Goal: Task Accomplishment & Management: Complete application form

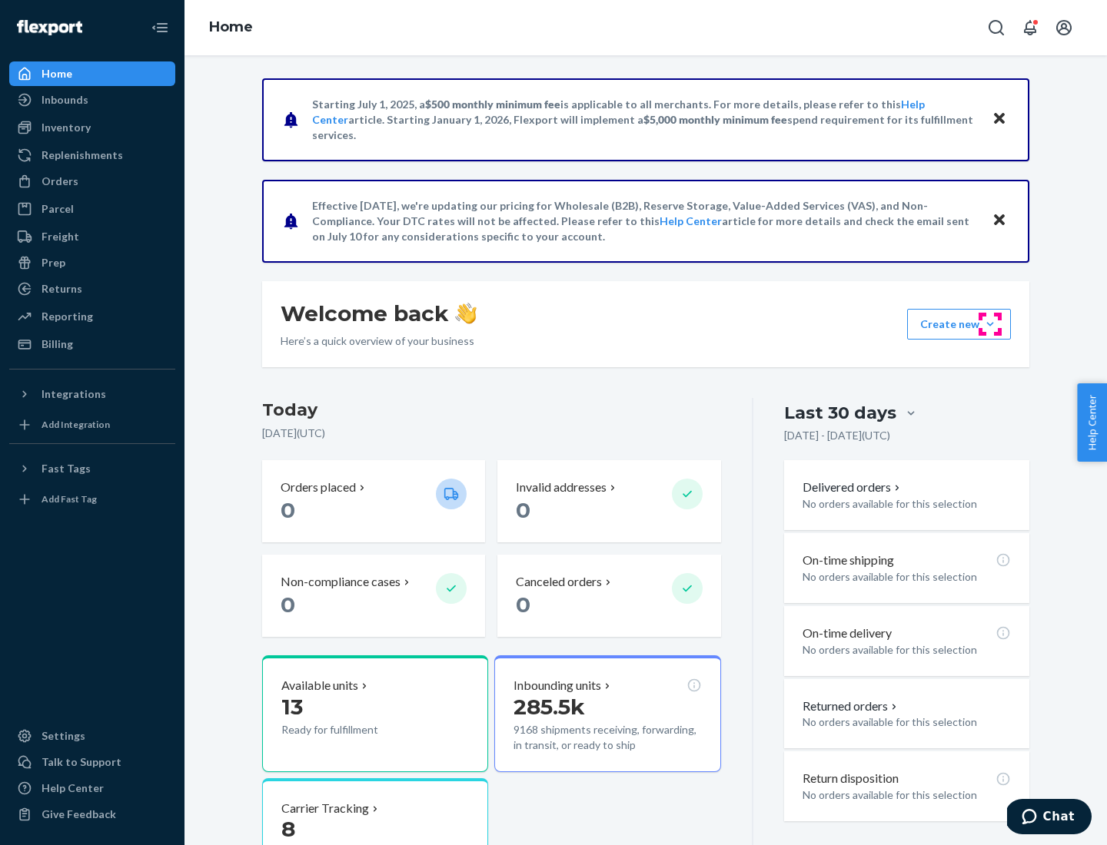
click at [990, 324] on button "Create new Create new inbound Create new order Create new product" at bounding box center [959, 324] width 104 height 31
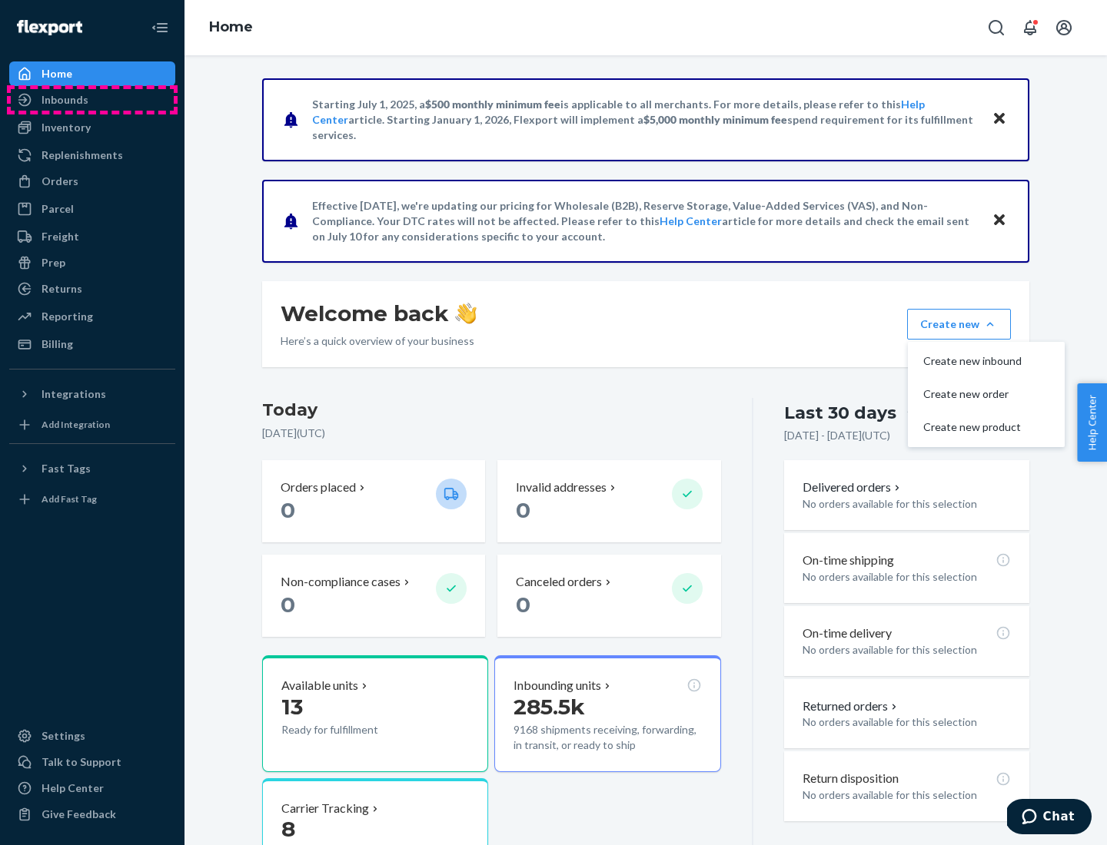
click at [92, 100] on div "Inbounds" at bounding box center [92, 100] width 163 height 22
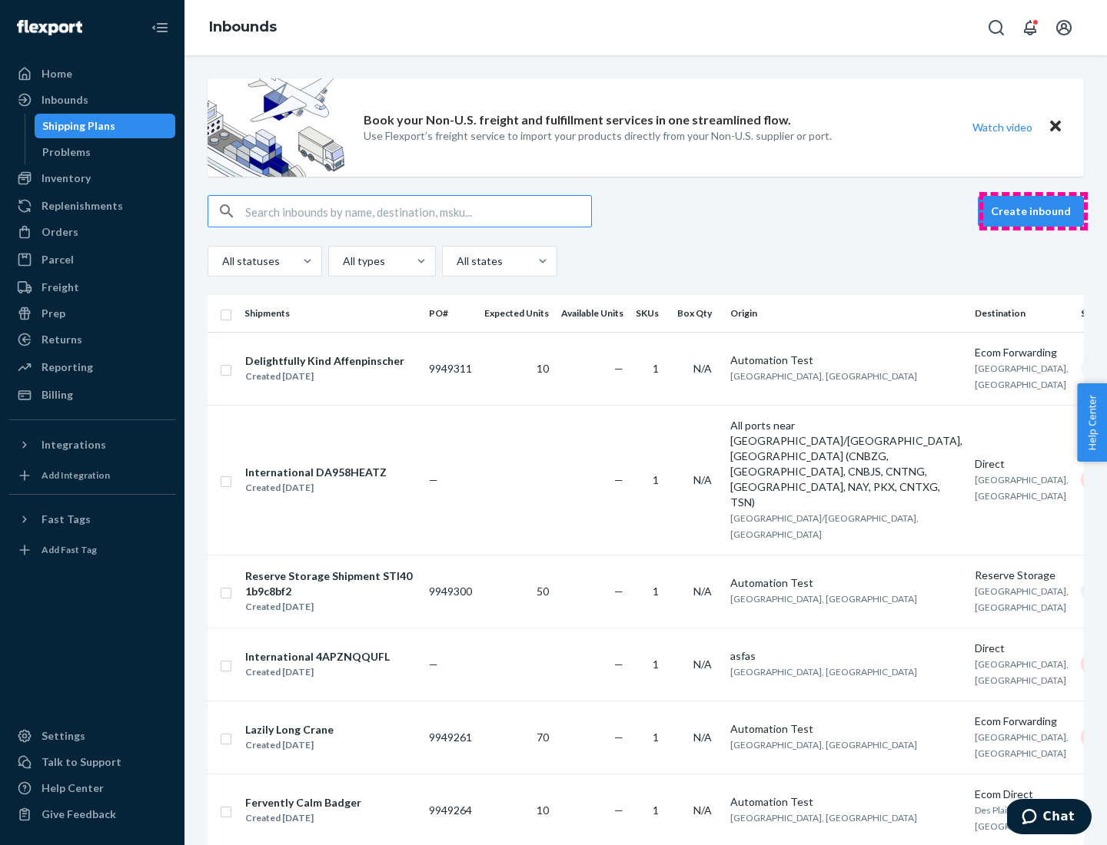
click at [1033, 211] on button "Create inbound" at bounding box center [1031, 211] width 106 height 31
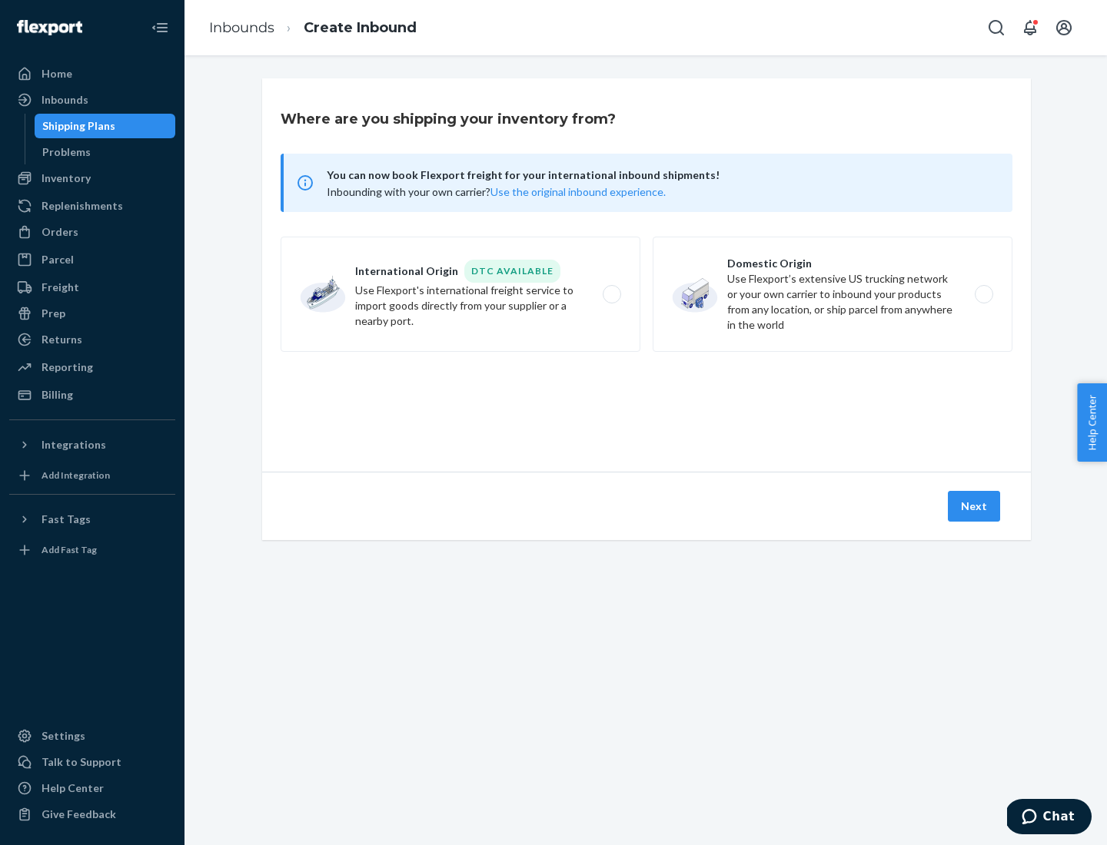
click at [832, 294] on label "Domestic Origin Use Flexport’s extensive US trucking network or your own carrie…" at bounding box center [833, 294] width 360 height 115
click at [983, 294] on input "Domestic Origin Use Flexport’s extensive US trucking network or your own carrie…" at bounding box center [988, 295] width 10 height 10
radio input "true"
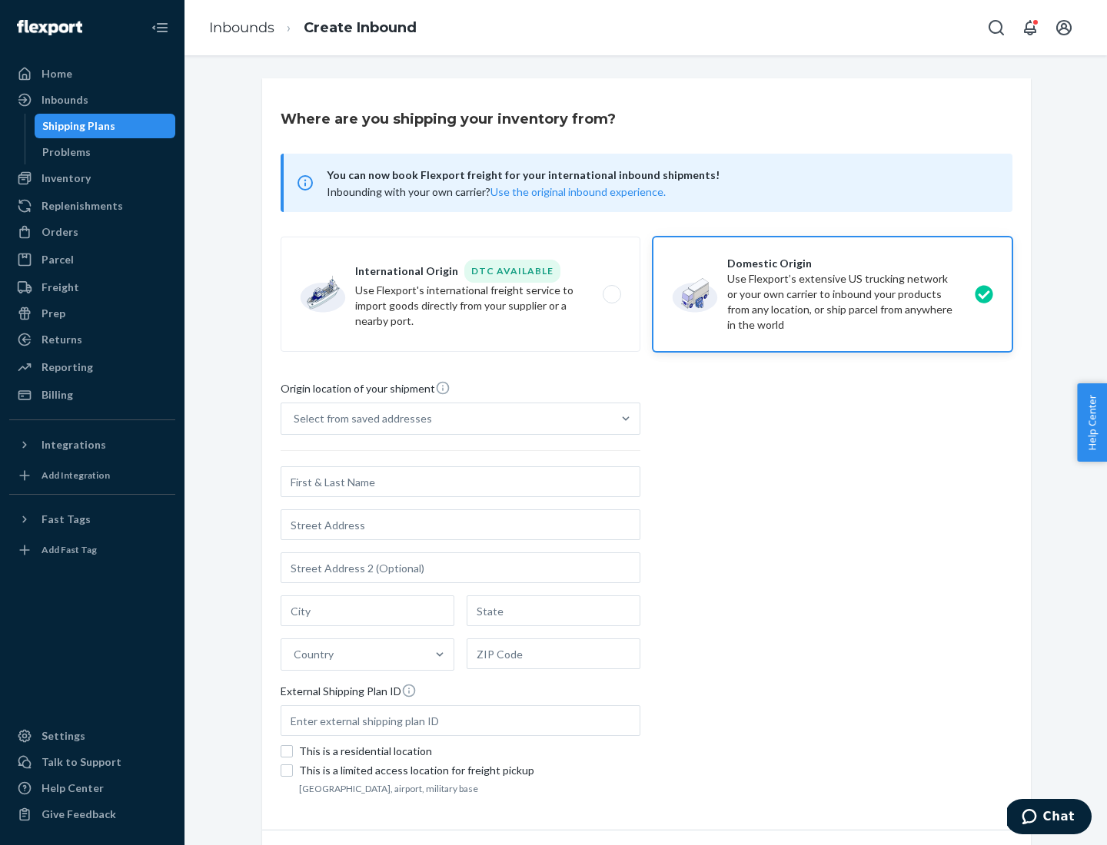
click at [359, 419] on div "Select from saved addresses" at bounding box center [363, 418] width 138 height 15
click at [295, 419] on input "Select from saved addresses" at bounding box center [295, 418] width 2 height 15
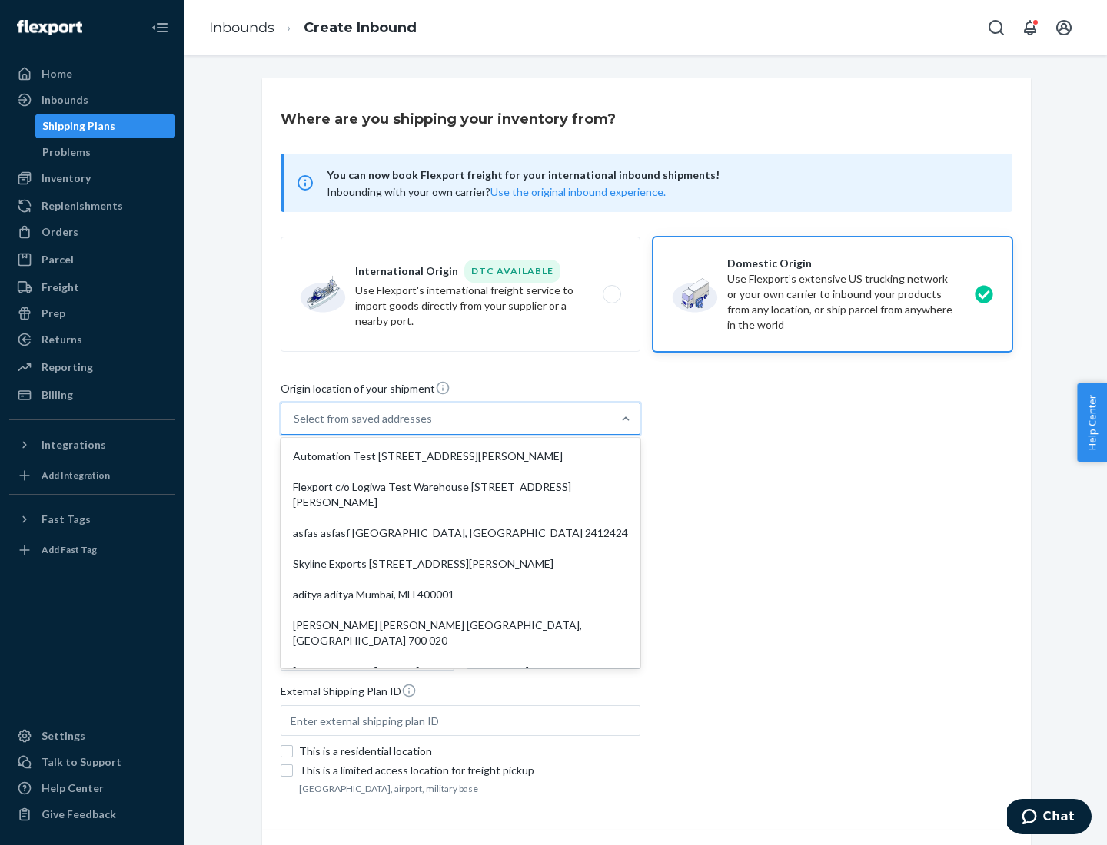
scroll to position [6, 0]
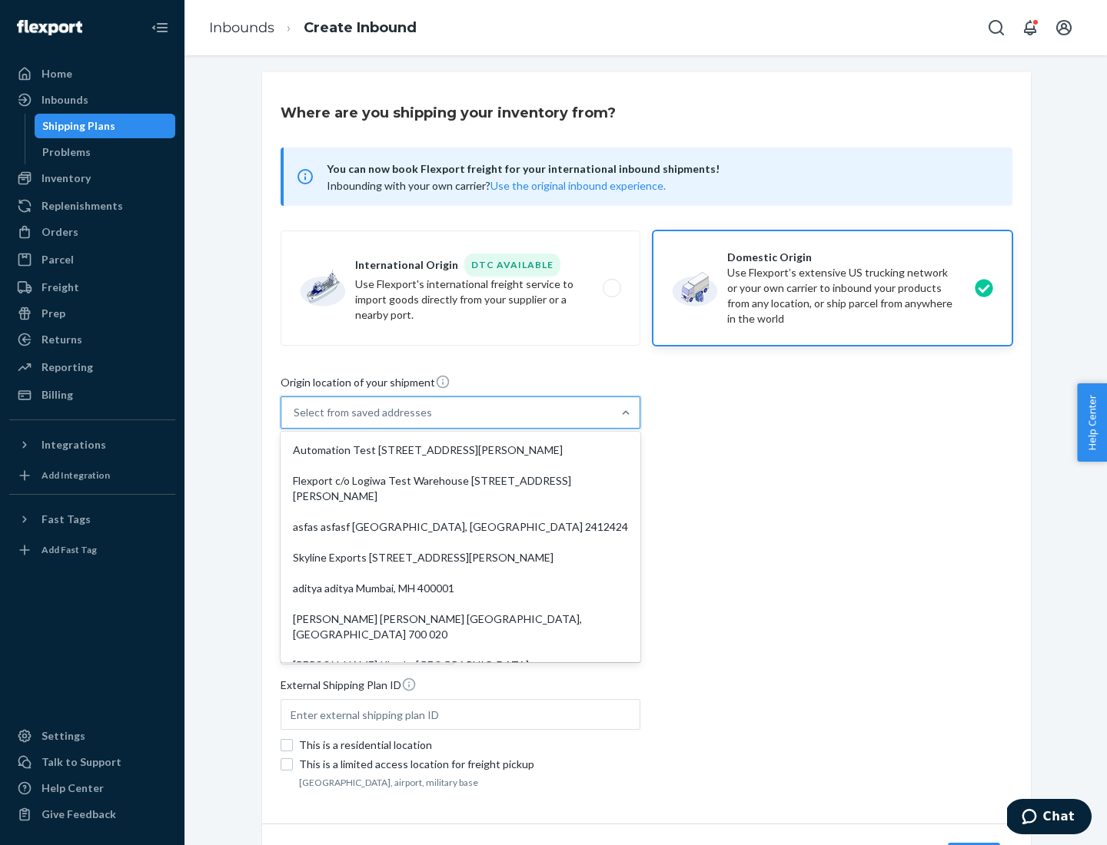
click at [460, 450] on div "Automation Test [STREET_ADDRESS][PERSON_NAME]" at bounding box center [461, 450] width 354 height 31
click at [295, 420] on input "option Automation Test [STREET_ADDRESS][PERSON_NAME]. 9 results available. Use …" at bounding box center [295, 412] width 2 height 15
type input "Automation Test"
type input "9th Floor"
type input "[GEOGRAPHIC_DATA]"
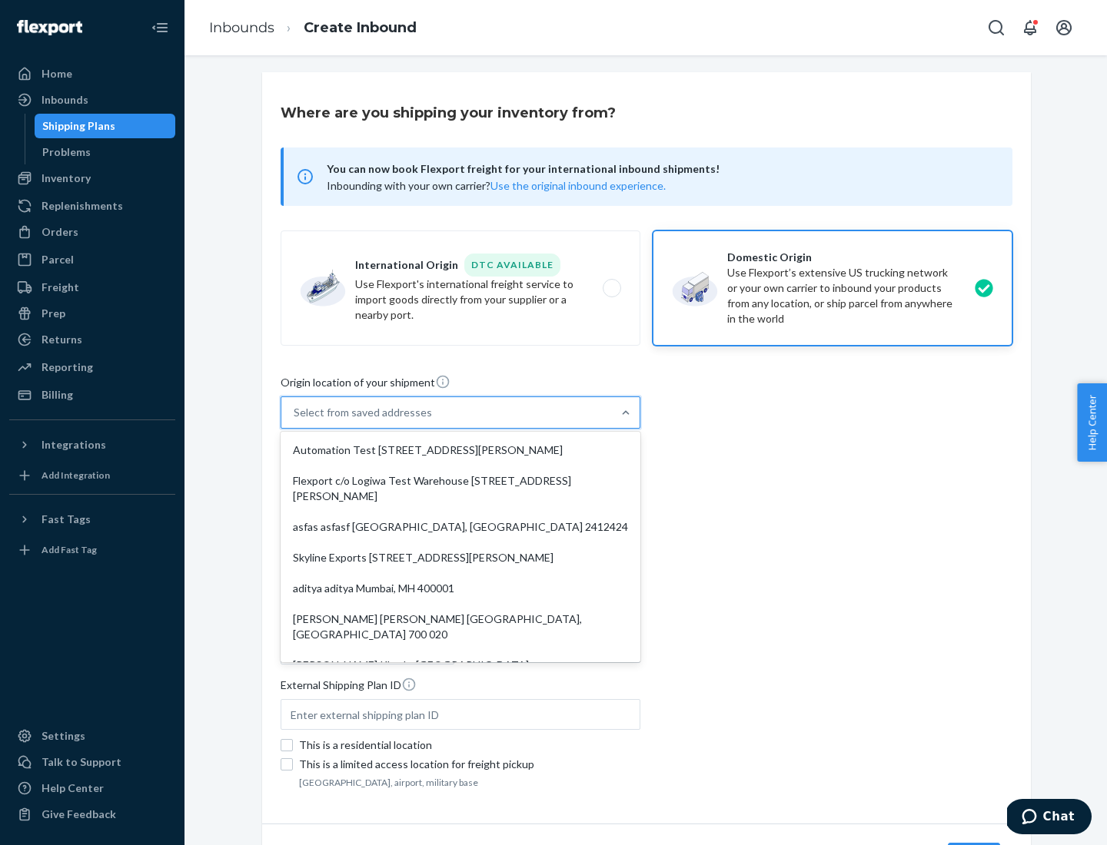
type input "CA"
type input "94104"
type input "[STREET_ADDRESS][PERSON_NAME]"
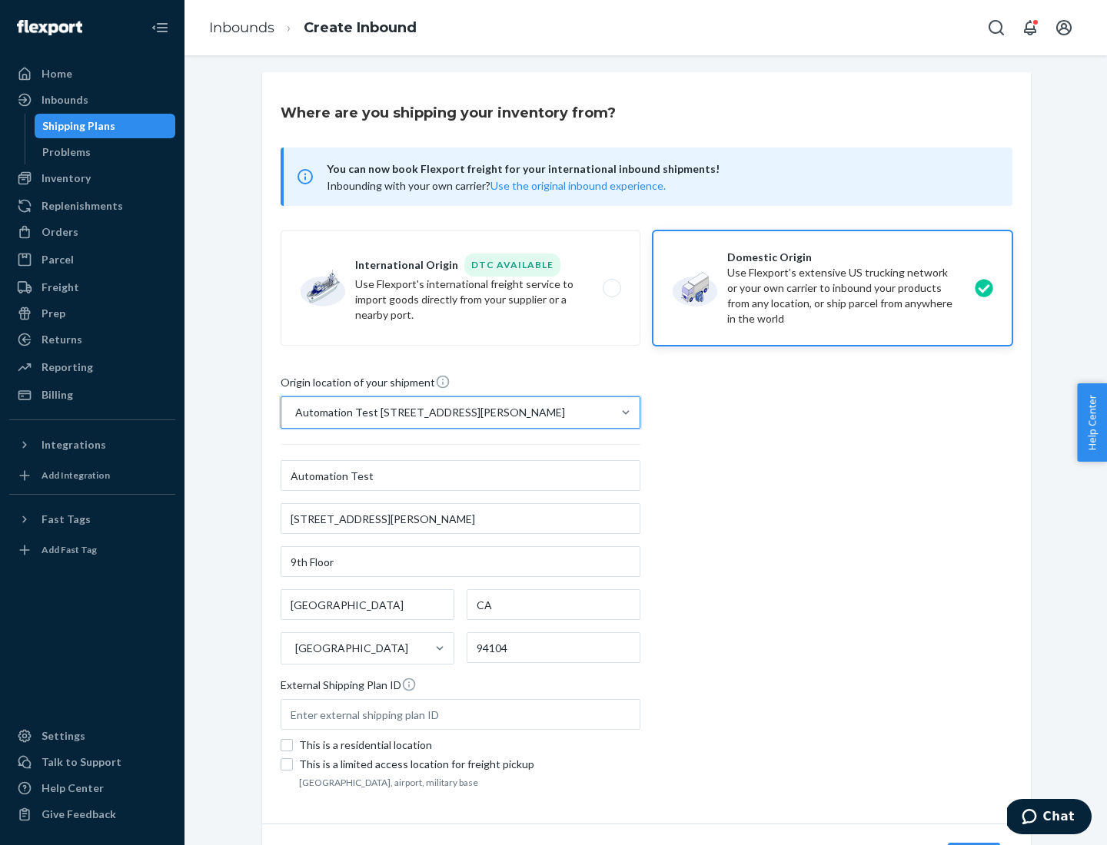
scroll to position [90, 0]
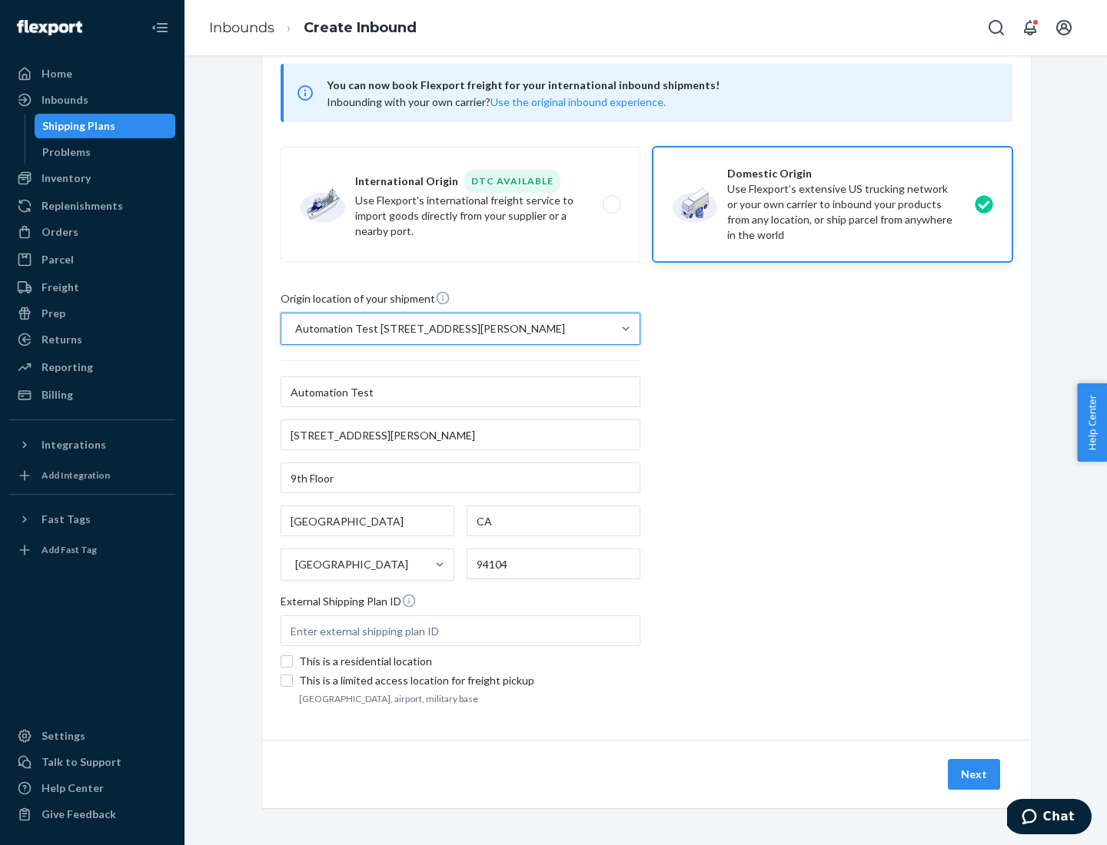
click at [975, 775] on button "Next" at bounding box center [974, 774] width 52 height 31
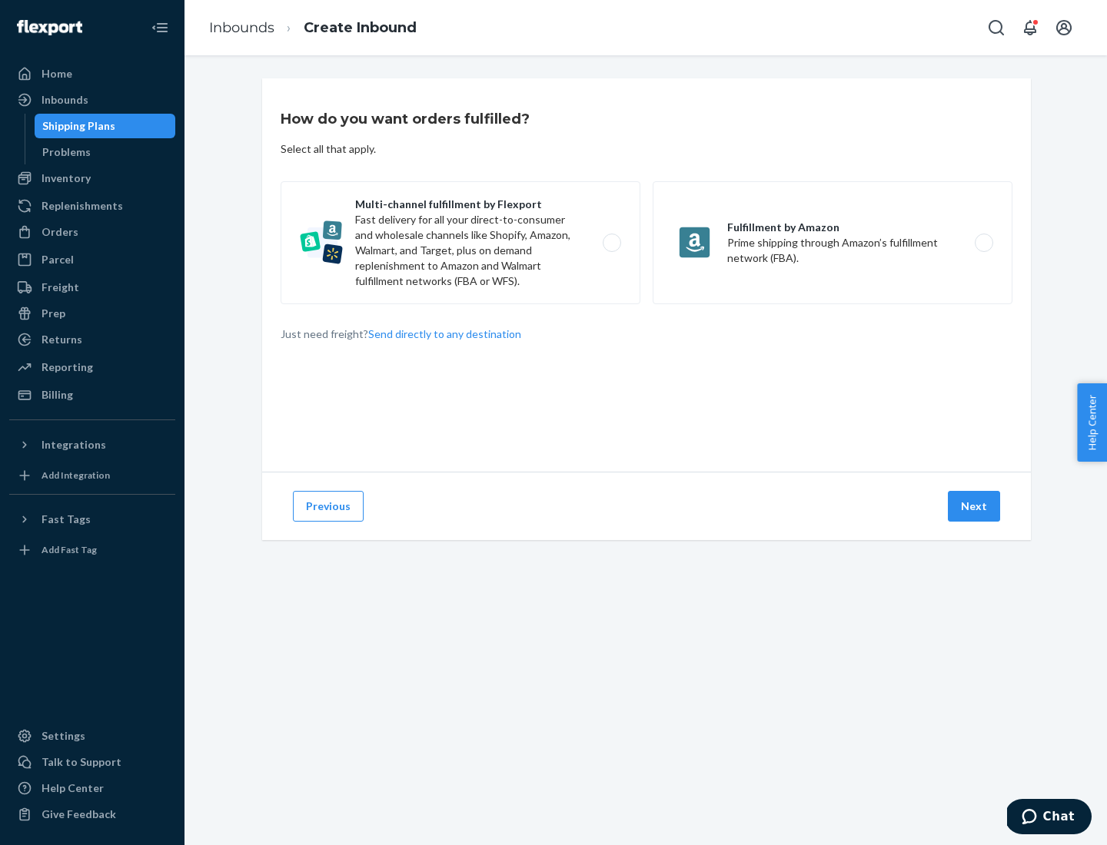
click at [460, 243] on label "Multi-channel fulfillment by Flexport Fast delivery for all your direct-to-cons…" at bounding box center [461, 242] width 360 height 123
click at [611, 243] on input "Multi-channel fulfillment by Flexport Fast delivery for all your direct-to-cons…" at bounding box center [616, 243] width 10 height 10
radio input "true"
click at [975, 506] on button "Next" at bounding box center [974, 506] width 52 height 31
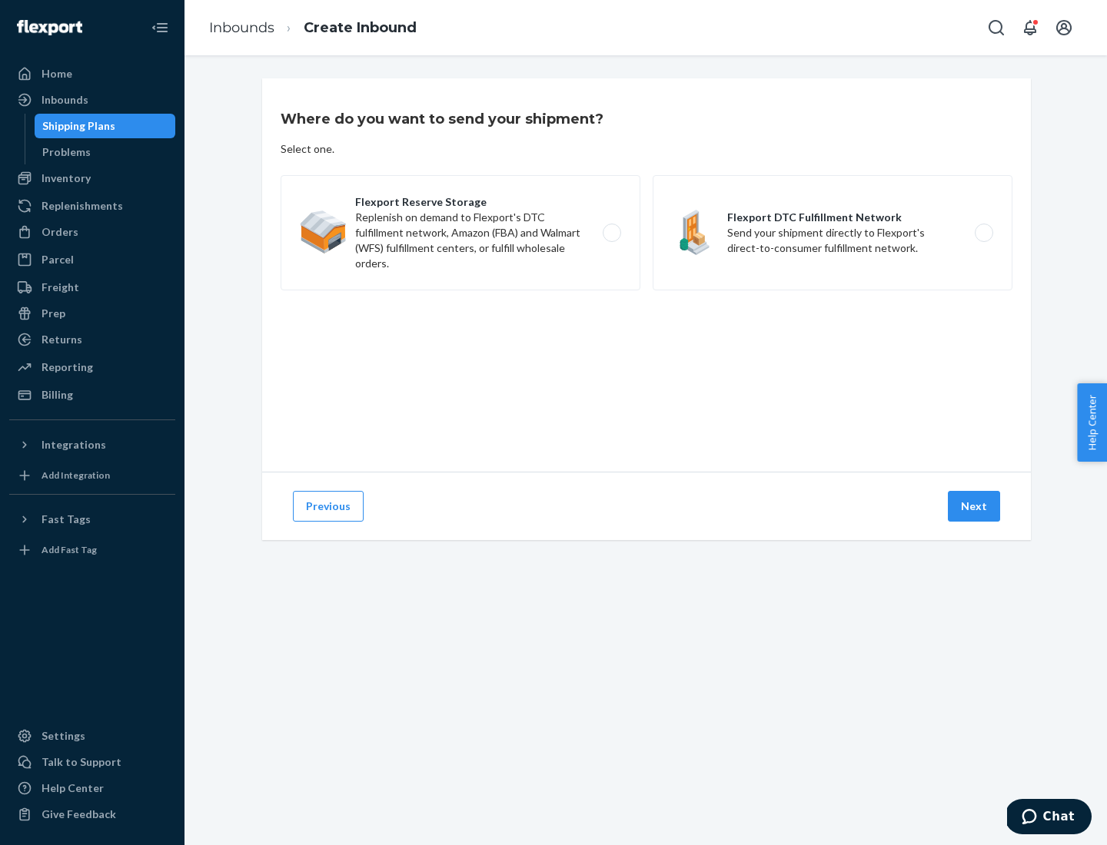
click at [832, 233] on label "Flexport DTC Fulfillment Network Send your shipment directly to Flexport's dire…" at bounding box center [833, 232] width 360 height 115
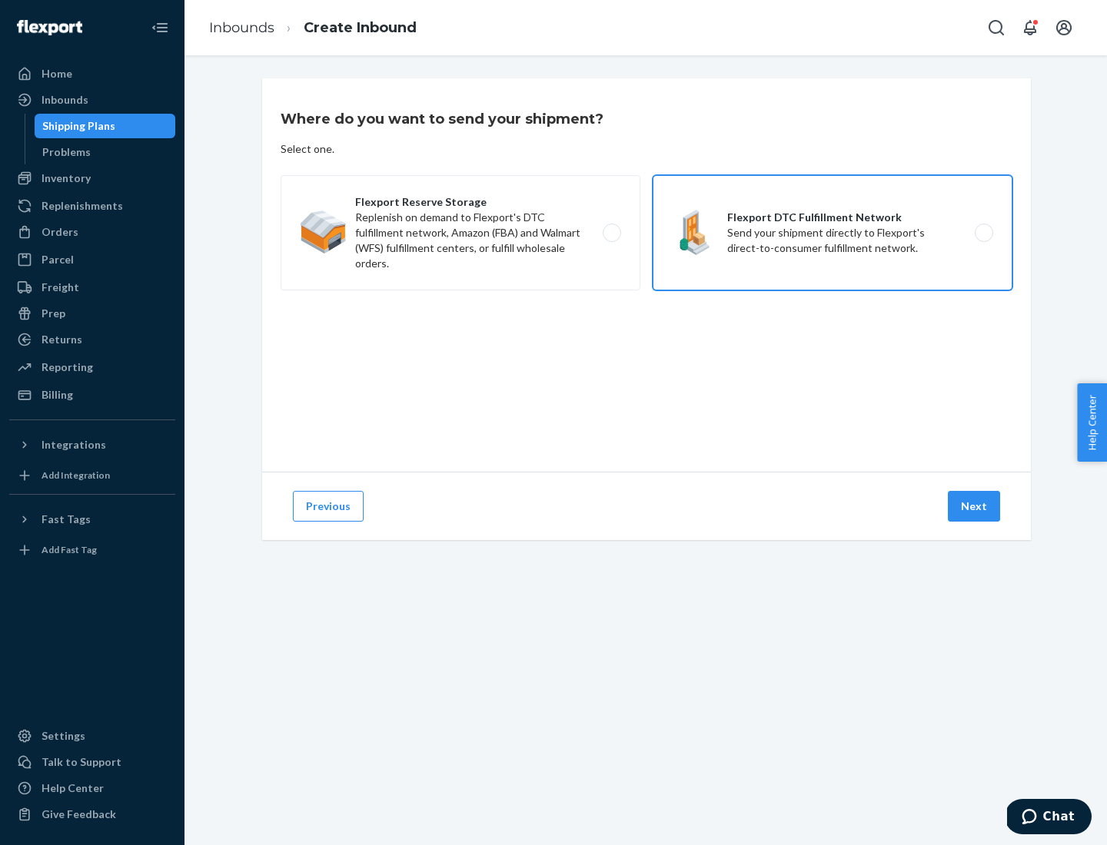
click at [983, 233] on input "Flexport DTC Fulfillment Network Send your shipment directly to Flexport's dire…" at bounding box center [988, 233] width 10 height 10
radio input "true"
click at [975, 506] on button "Next" at bounding box center [974, 506] width 52 height 31
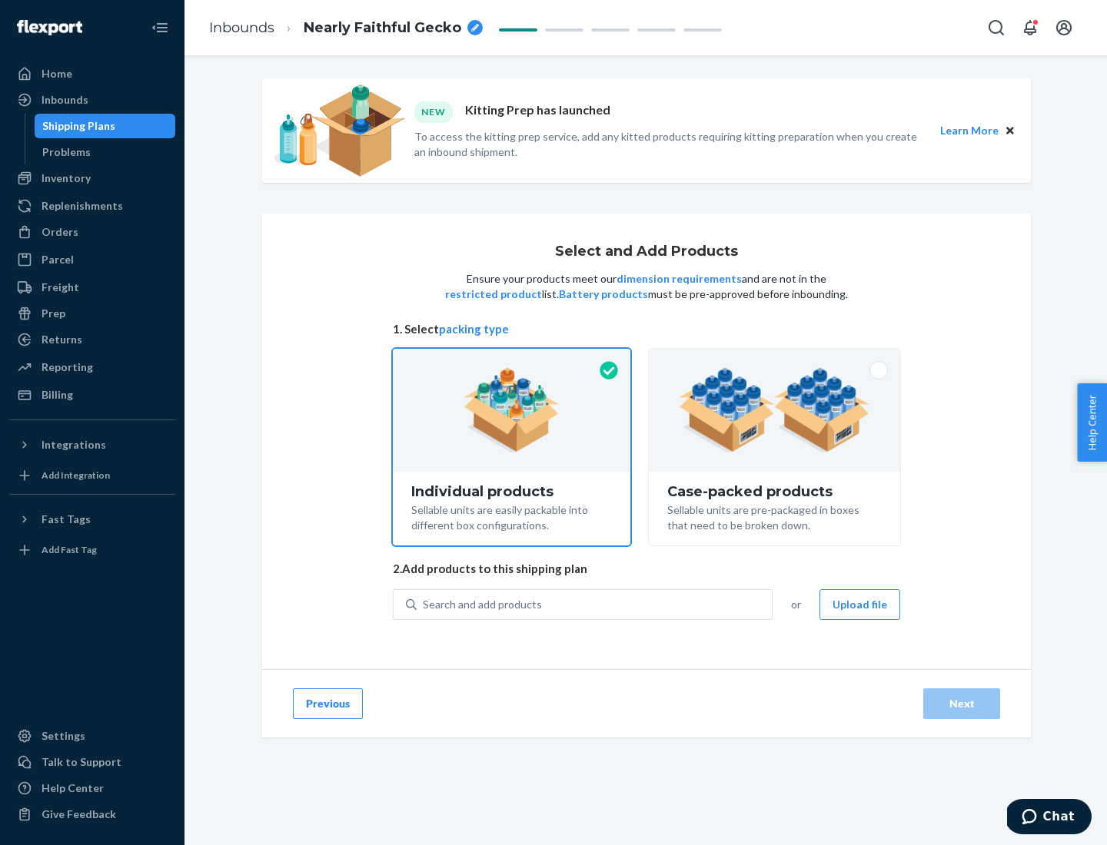
click at [775, 410] on img at bounding box center [774, 410] width 191 height 85
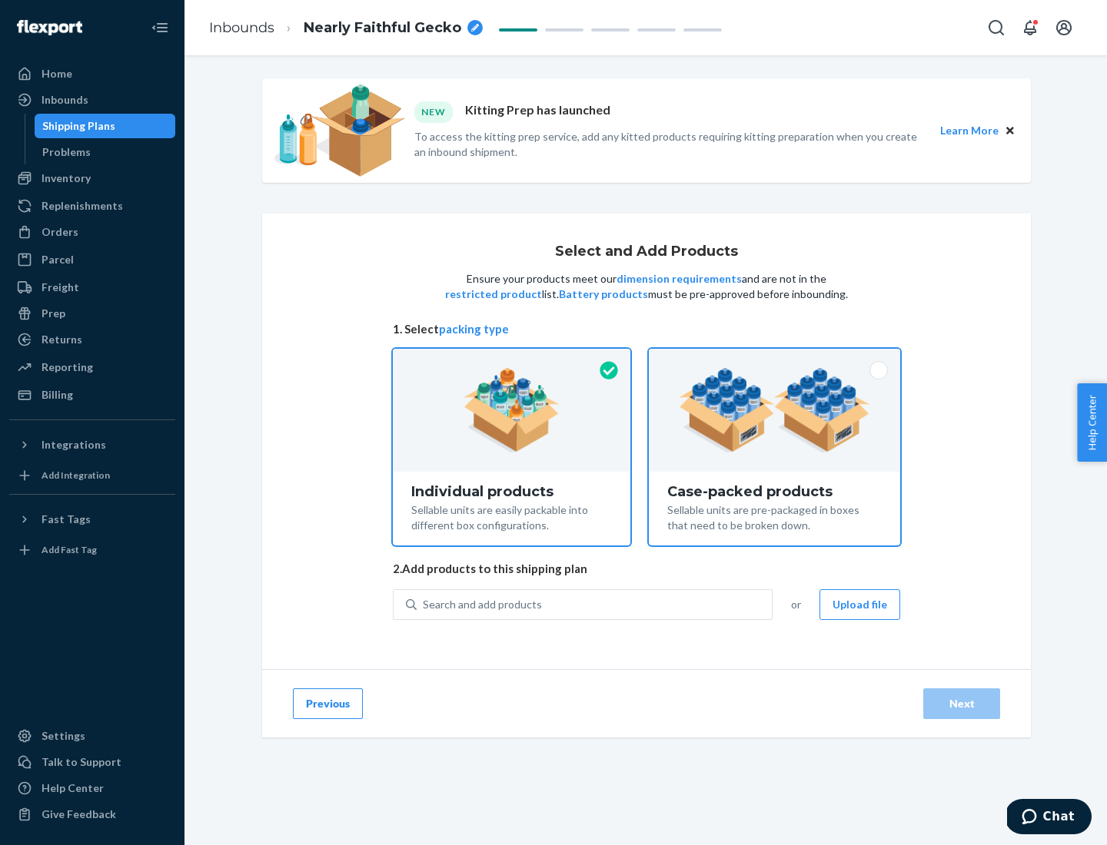
click at [775, 359] on input "Case-packed products Sellable units are pre-packaged in boxes that need to be b…" at bounding box center [774, 354] width 10 height 10
radio input "true"
radio input "false"
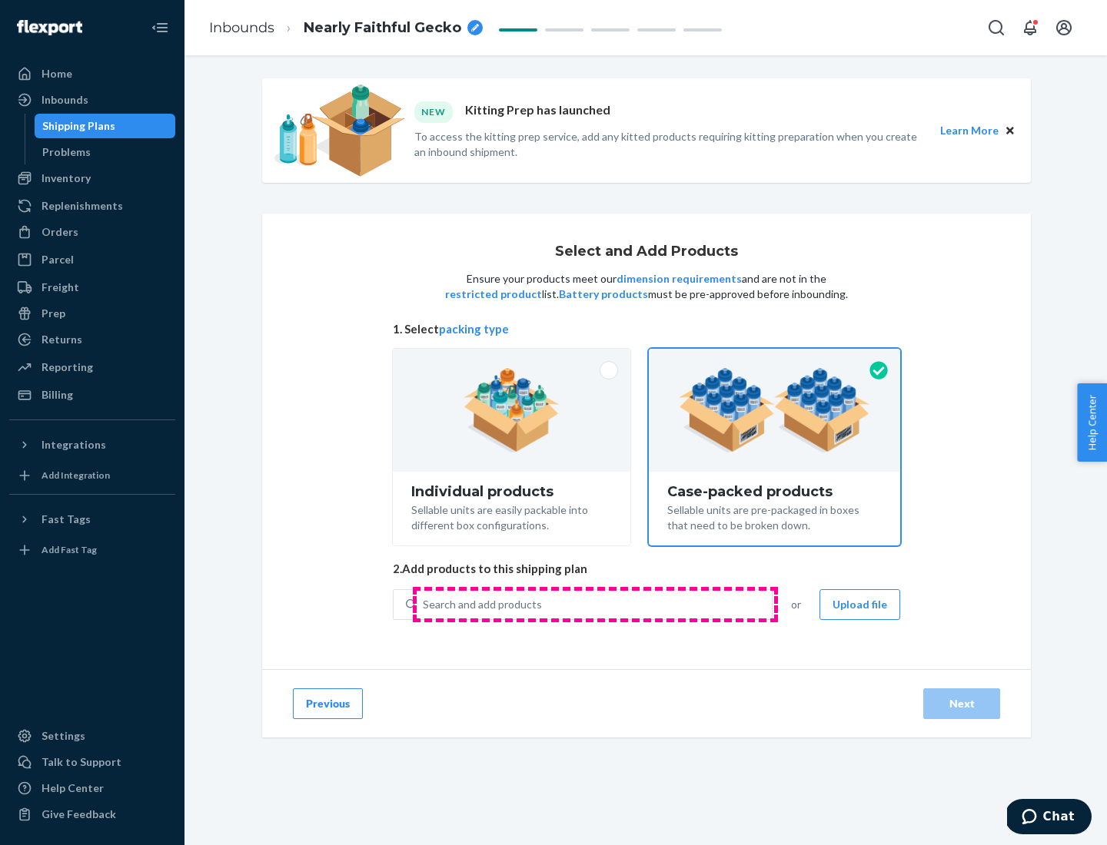
click at [595, 604] on div "Search and add products" at bounding box center [594, 605] width 355 height 28
click at [424, 604] on input "Search and add products" at bounding box center [424, 604] width 2 height 15
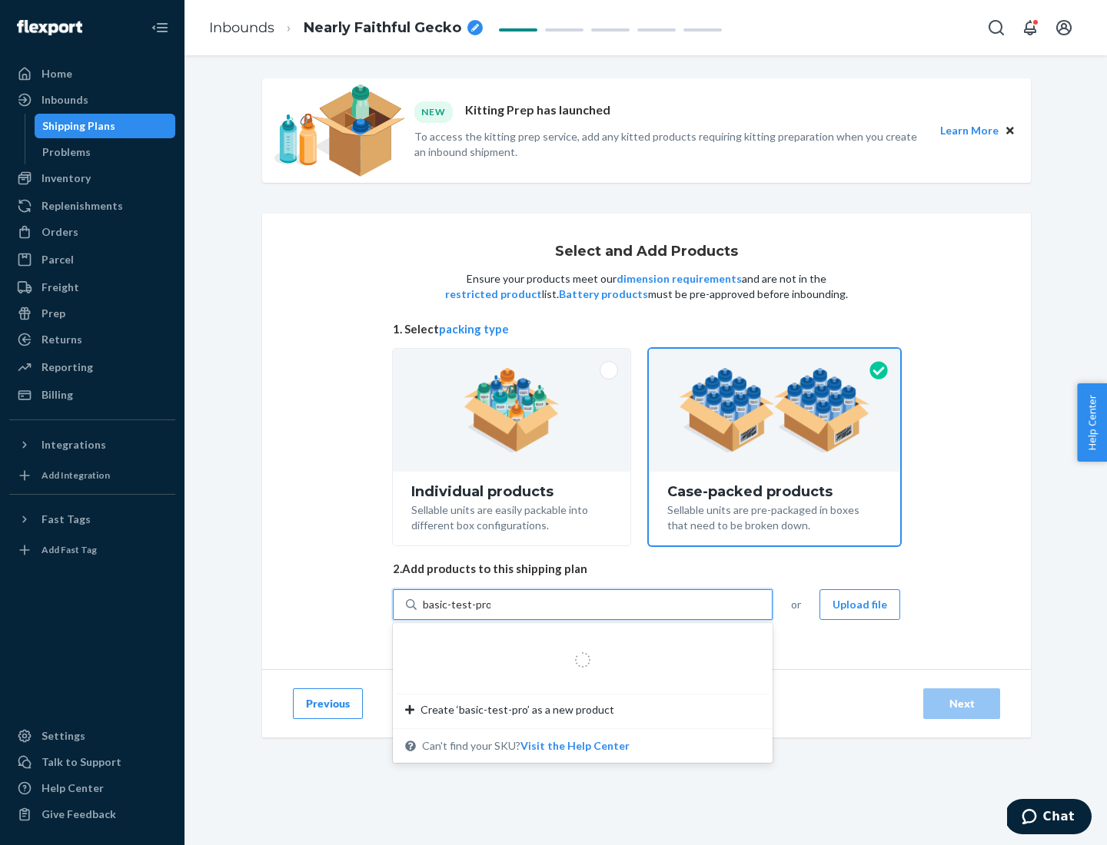
type input "basic-test-product-1"
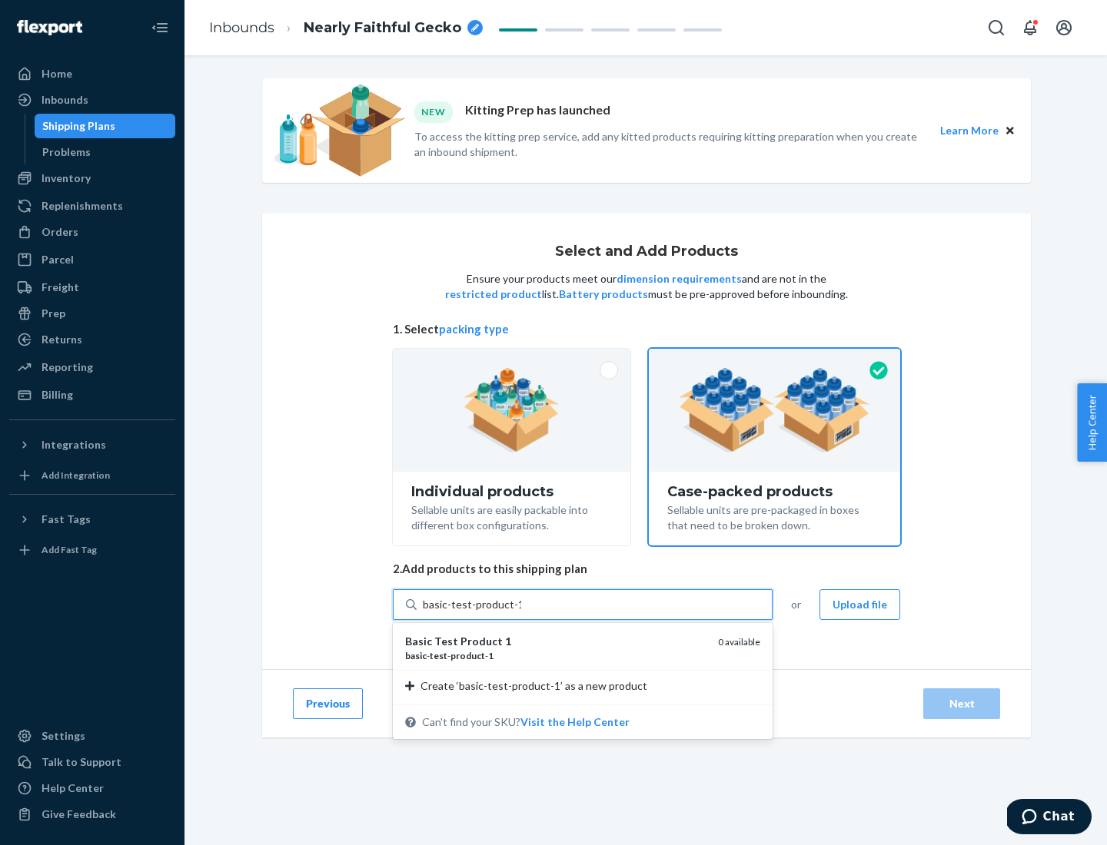
click at [556, 656] on div "basic - test - product - 1" at bounding box center [555, 655] width 301 height 13
click at [521, 613] on input "basic-test-product-1" at bounding box center [472, 604] width 98 height 15
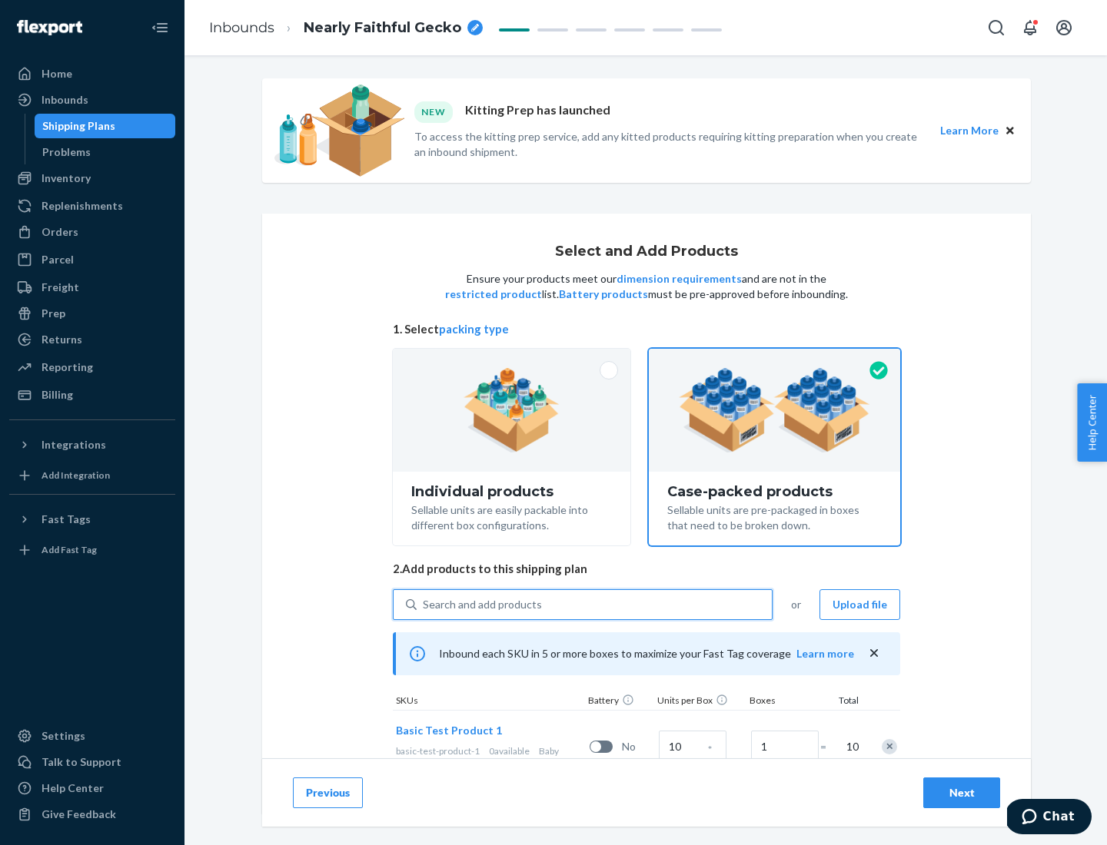
scroll to position [55, 0]
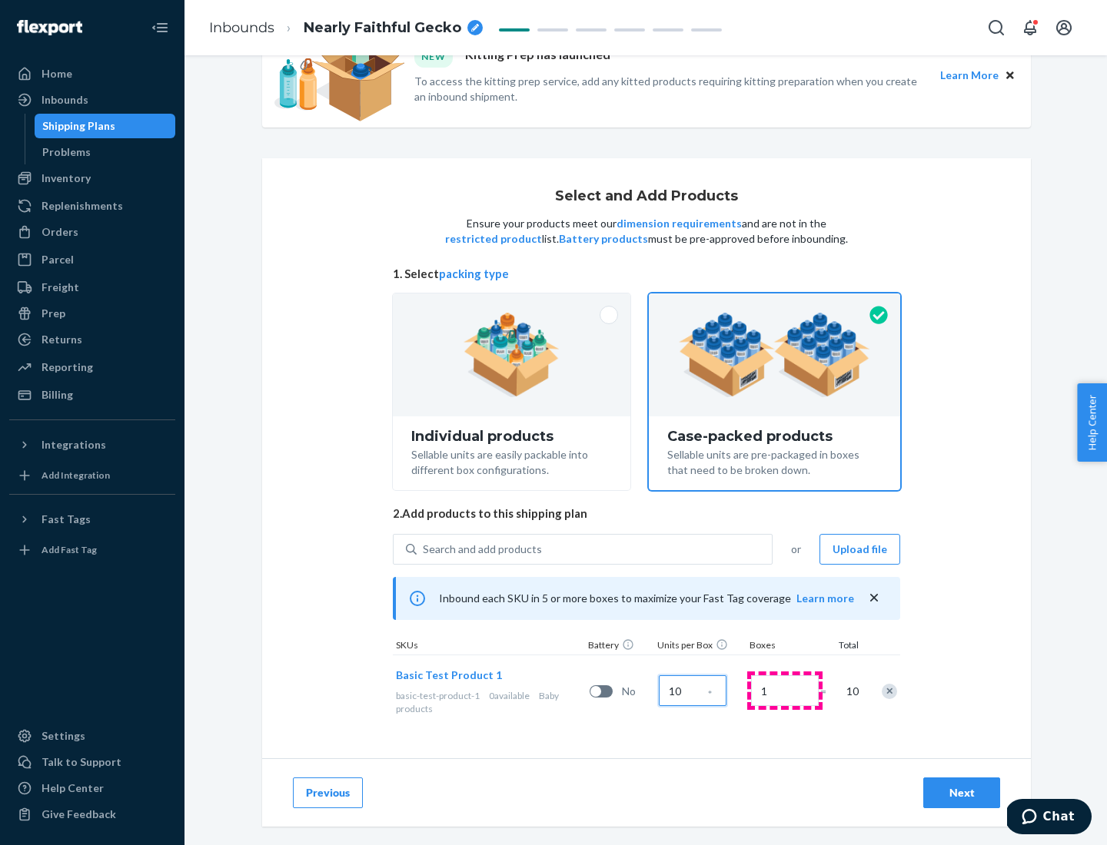
type input "10"
type input "7"
click at [961, 793] on div "Next" at bounding box center [961, 792] width 51 height 15
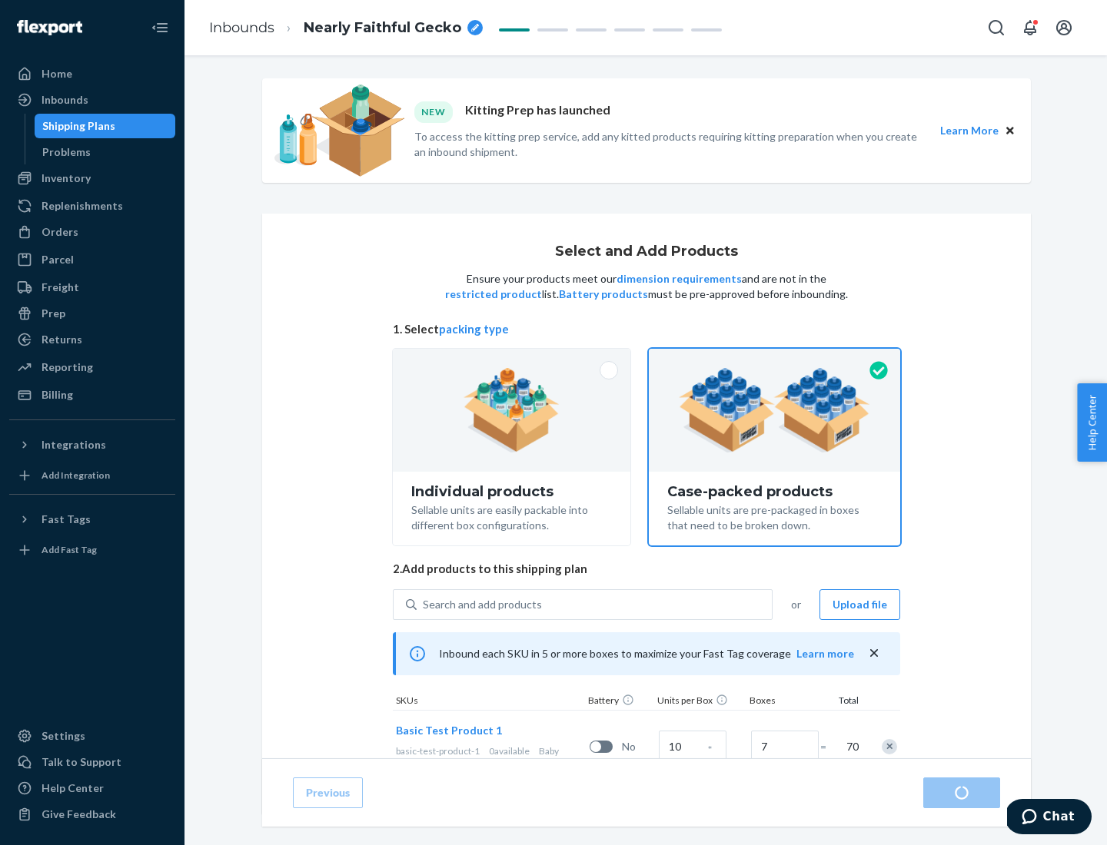
radio input "true"
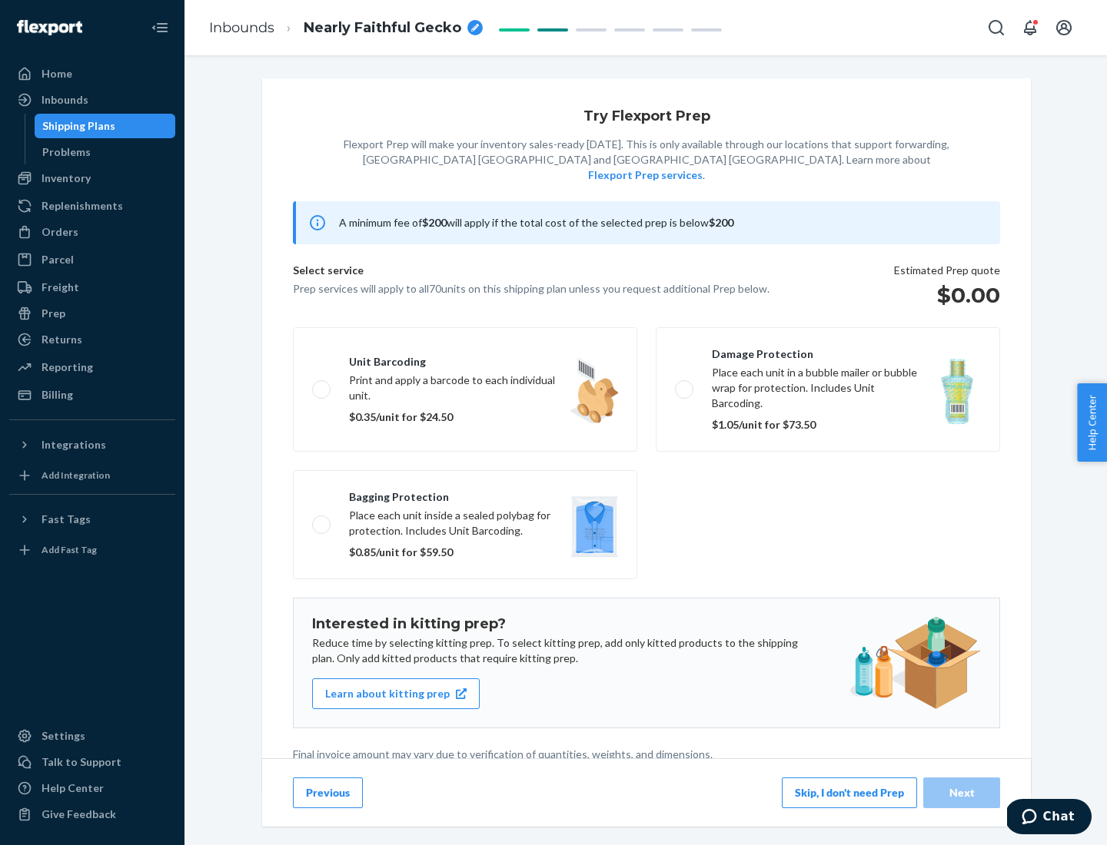
scroll to position [4, 0]
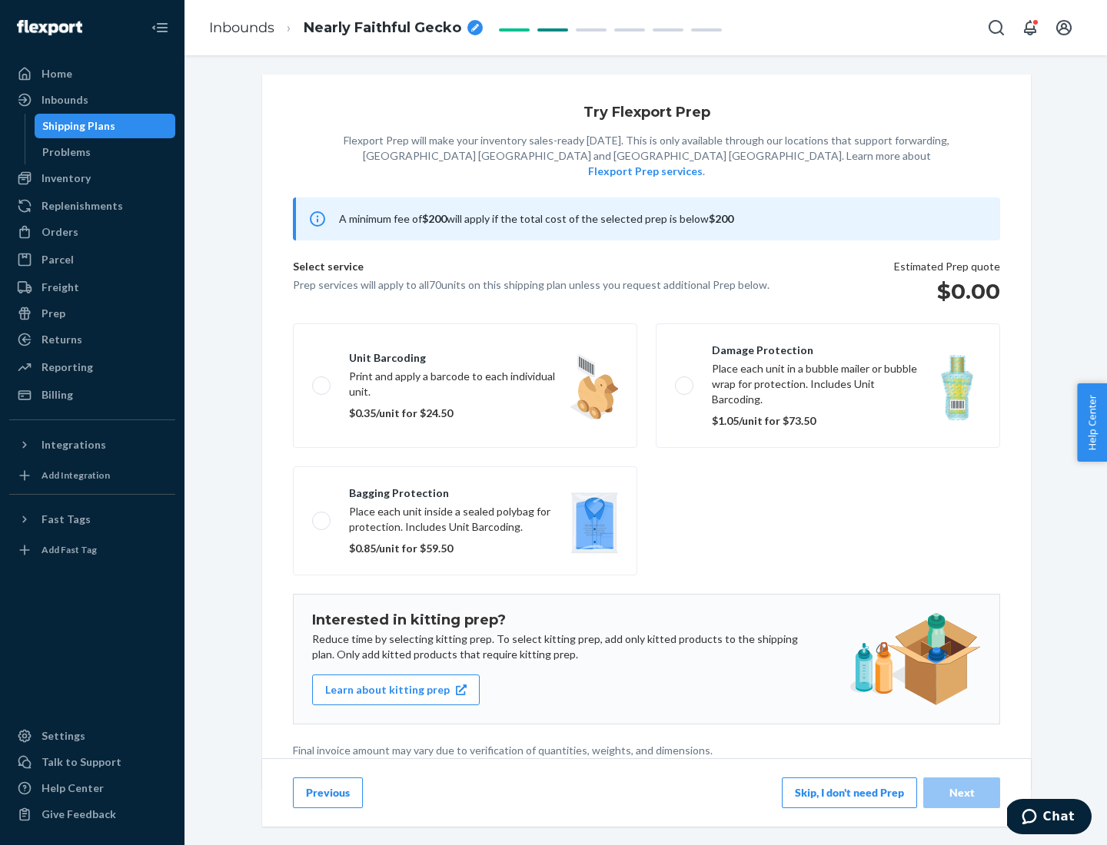
click at [465, 490] on label "Bagging protection Place each unit inside a sealed polybag for protection. Incl…" at bounding box center [465, 521] width 344 height 109
click at [322, 516] on input "Bagging protection Place each unit inside a sealed polybag for protection. Incl…" at bounding box center [317, 521] width 10 height 10
checkbox input "true"
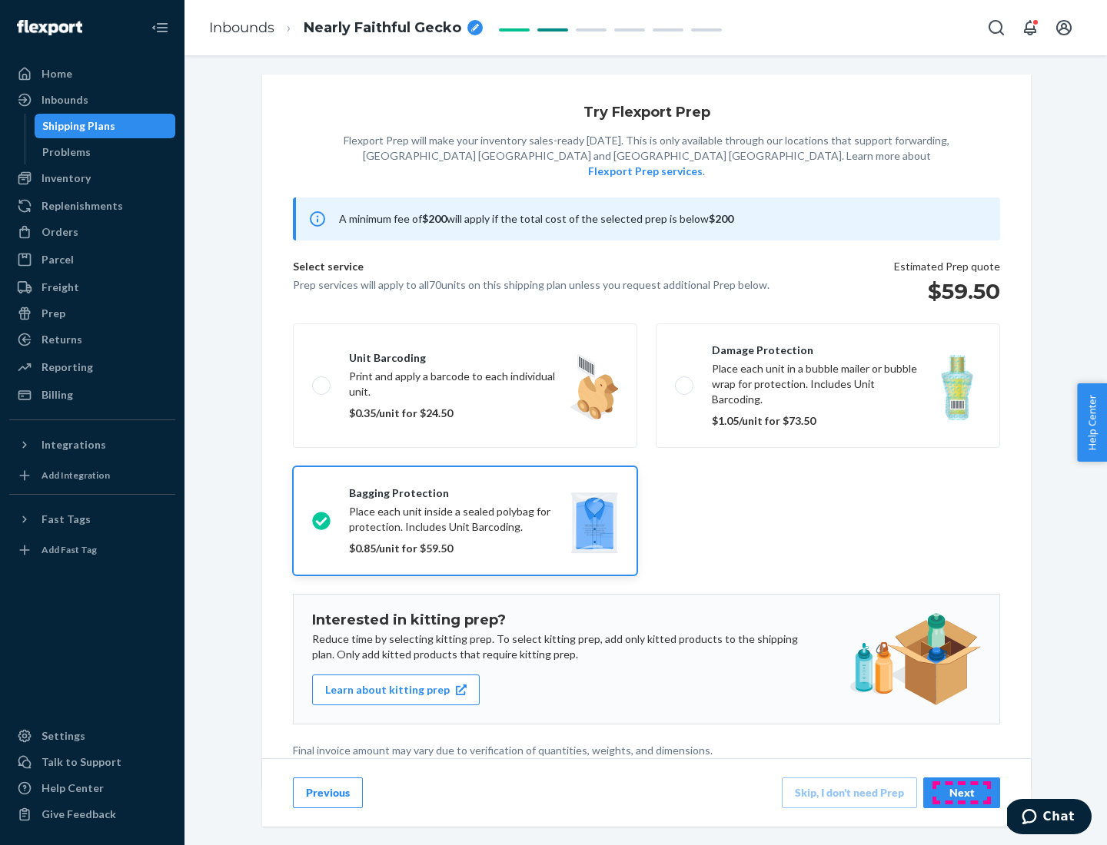
click at [961, 792] on div "Next" at bounding box center [961, 792] width 51 height 15
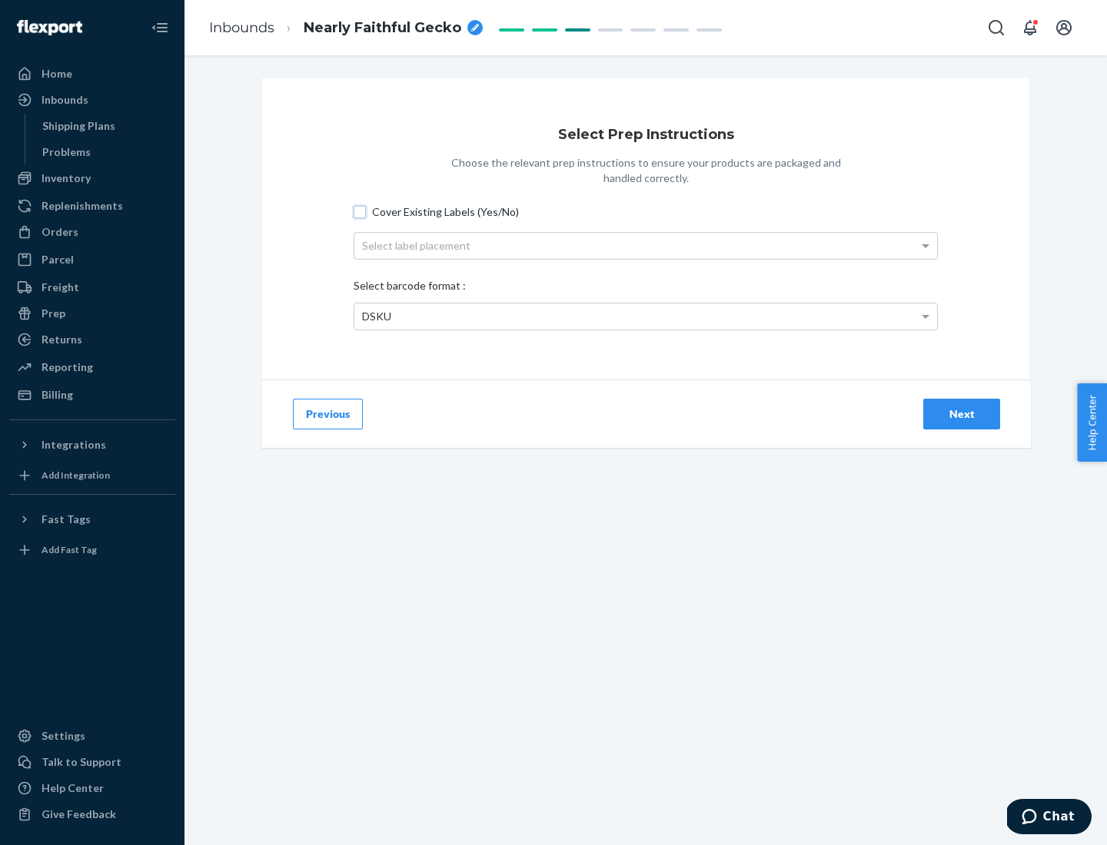
click at [360, 211] on input "Cover Existing Labels (Yes/No)" at bounding box center [360, 212] width 12 height 12
checkbox input "true"
click at [646, 245] on div "Select label placement" at bounding box center [645, 246] width 583 height 26
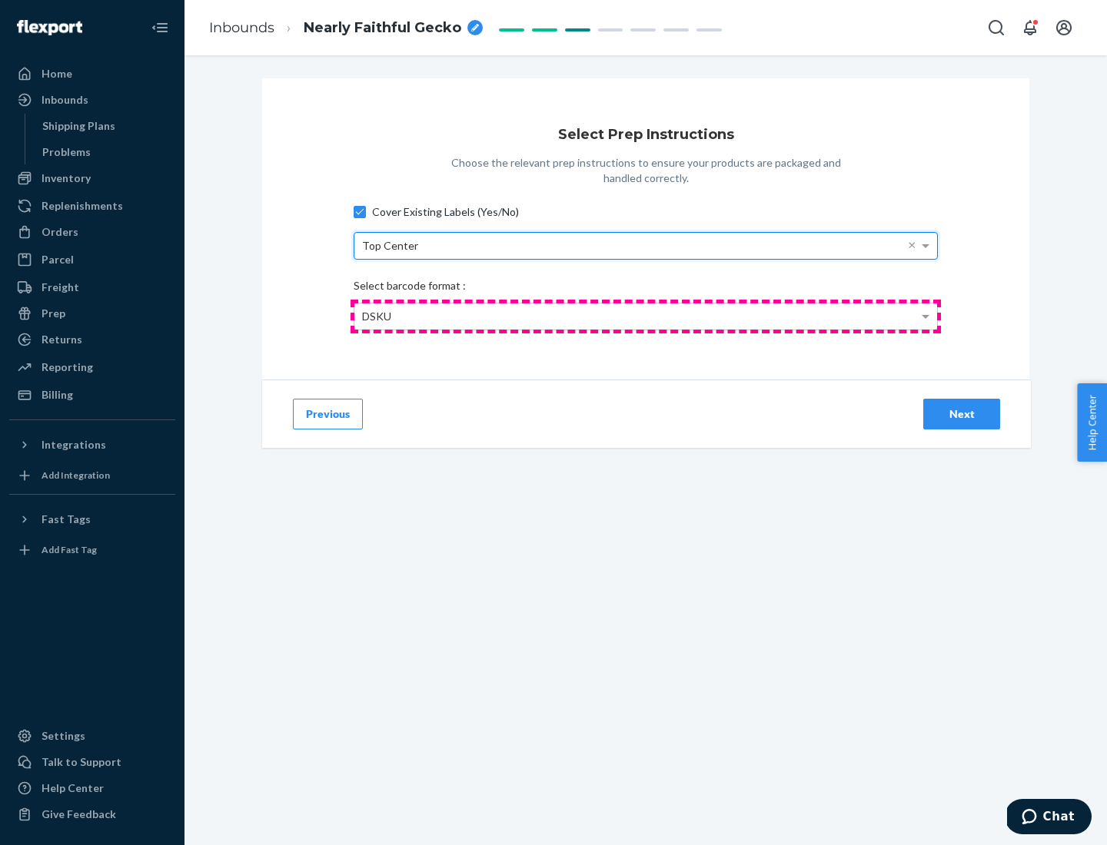
click at [646, 316] on div "DSKU" at bounding box center [645, 317] width 583 height 26
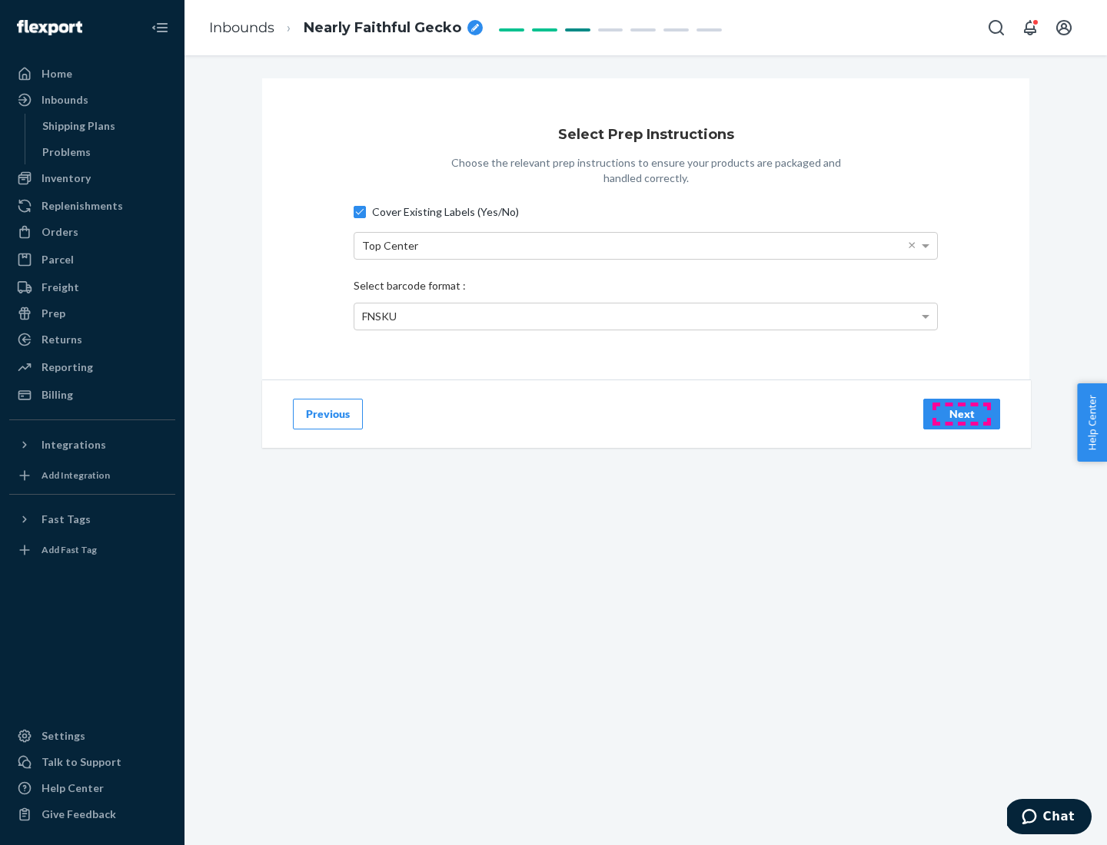
click at [961, 413] on div "Next" at bounding box center [961, 414] width 51 height 15
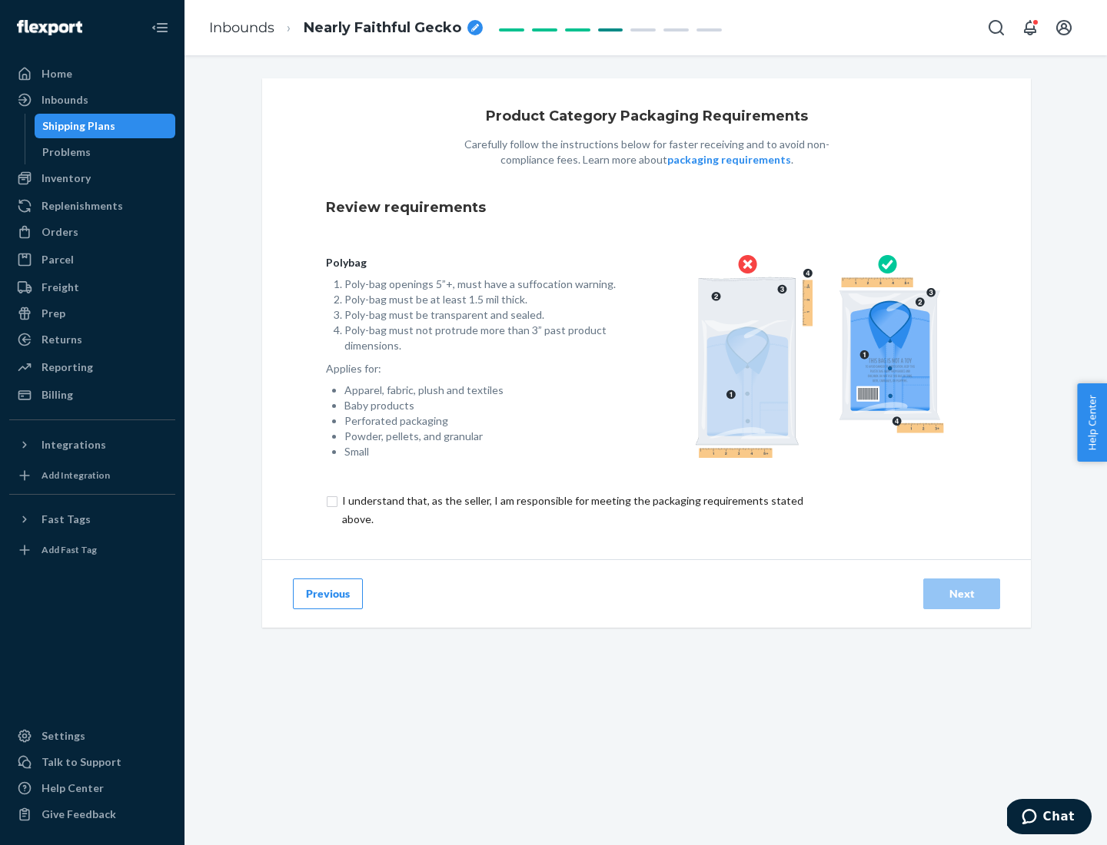
click at [571, 510] on input "checkbox" at bounding box center [581, 510] width 511 height 37
checkbox input "true"
click at [961, 593] on div "Next" at bounding box center [961, 593] width 51 height 15
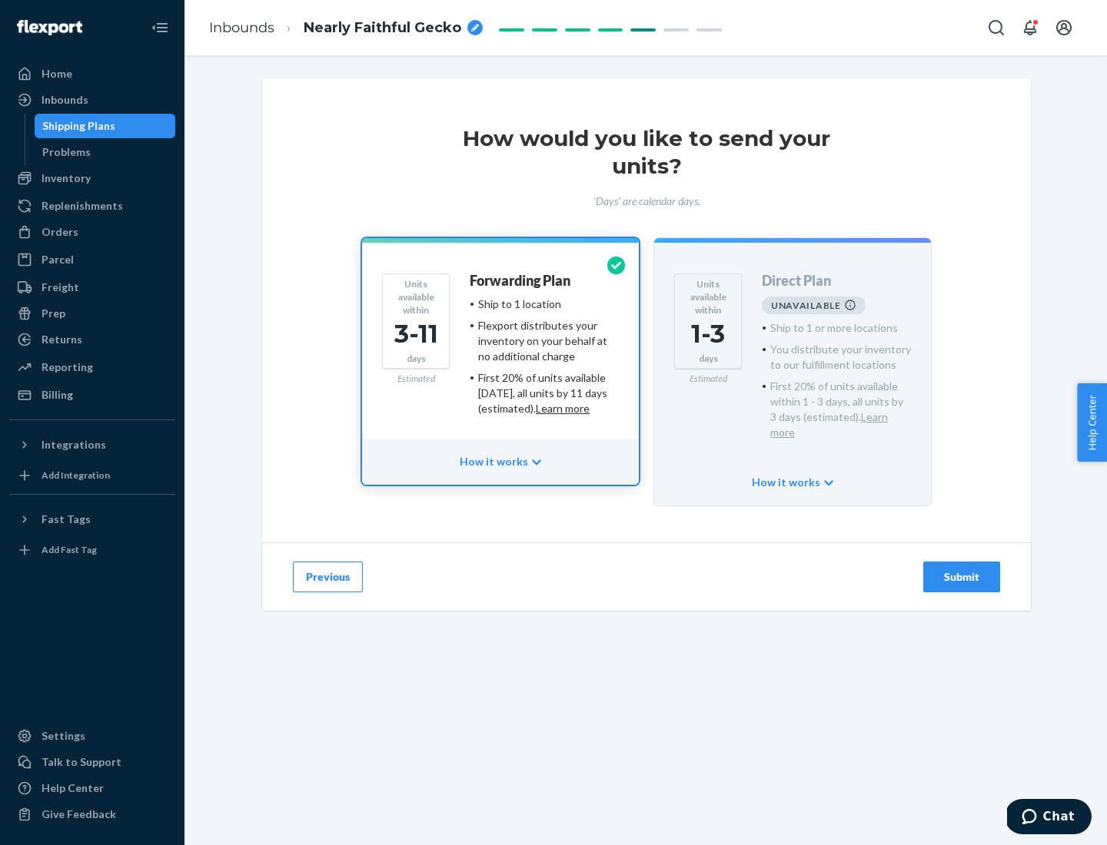
click at [521, 281] on h4 "Forwarding Plan" at bounding box center [520, 281] width 101 height 15
click at [961, 570] on div "Submit" at bounding box center [961, 577] width 51 height 15
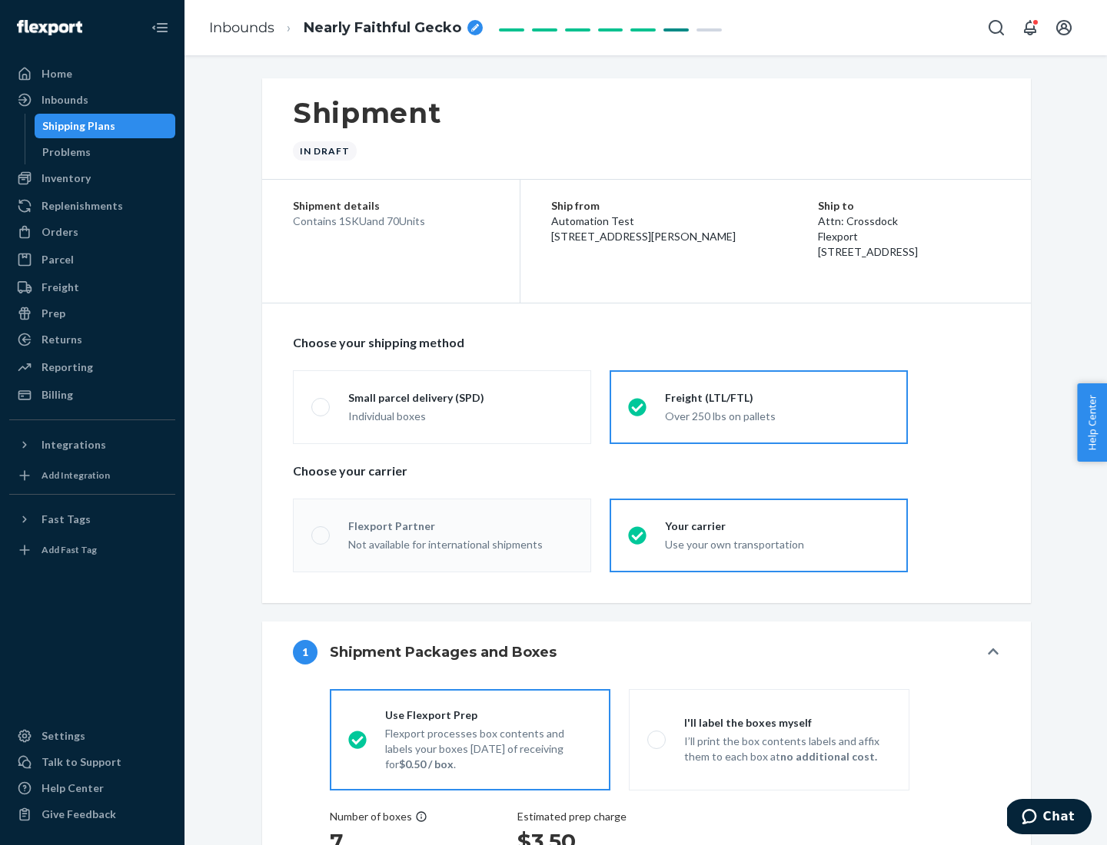
radio input "true"
radio input "false"
radio input "true"
radio input "false"
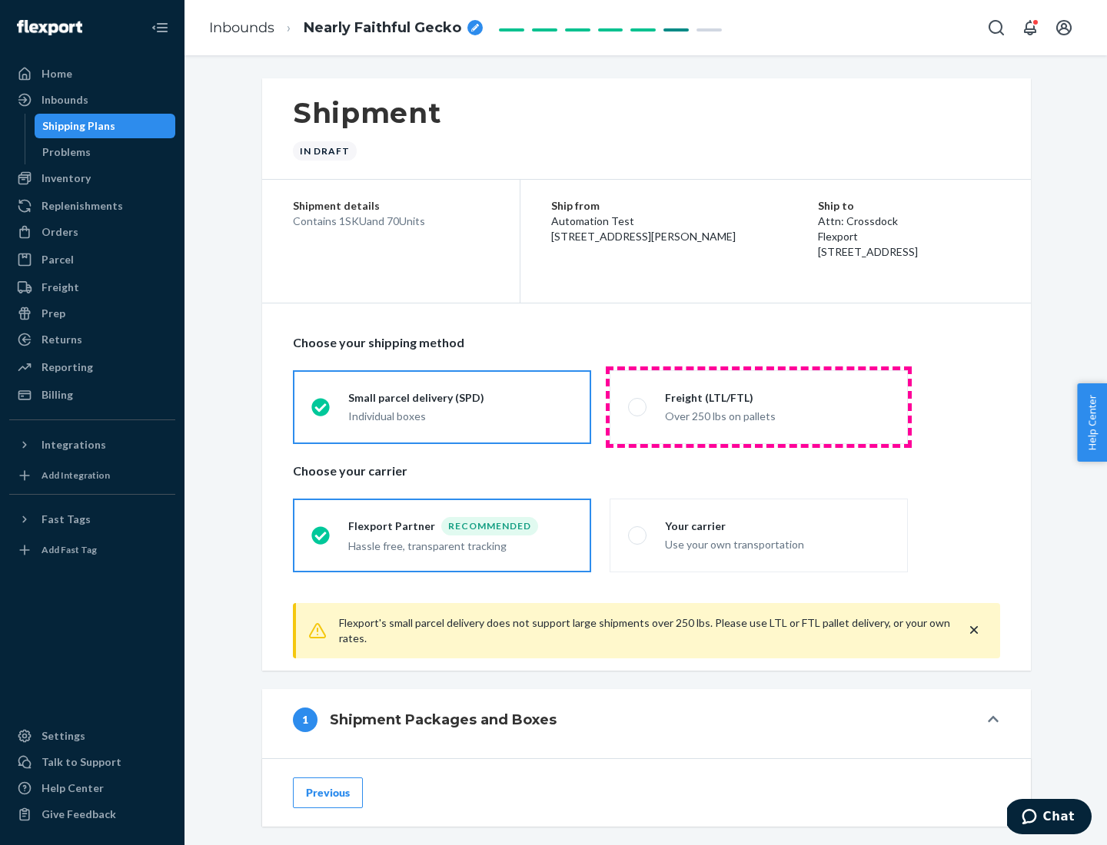
click at [759, 407] on div "Over 250 lbs on pallets" at bounding box center [777, 415] width 224 height 18
click at [638, 407] on input "Freight (LTL/FTL) Over 250 lbs on pallets" at bounding box center [633, 407] width 10 height 10
radio input "true"
radio input "false"
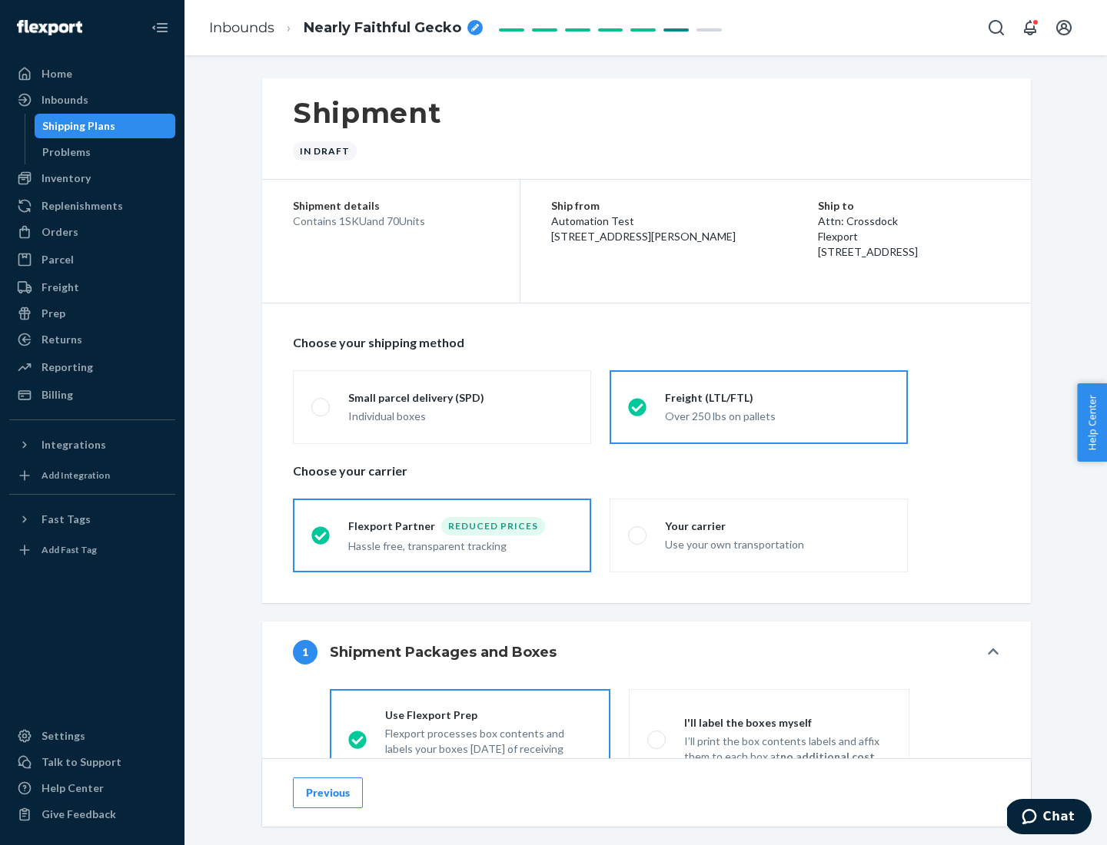
scroll to position [85, 0]
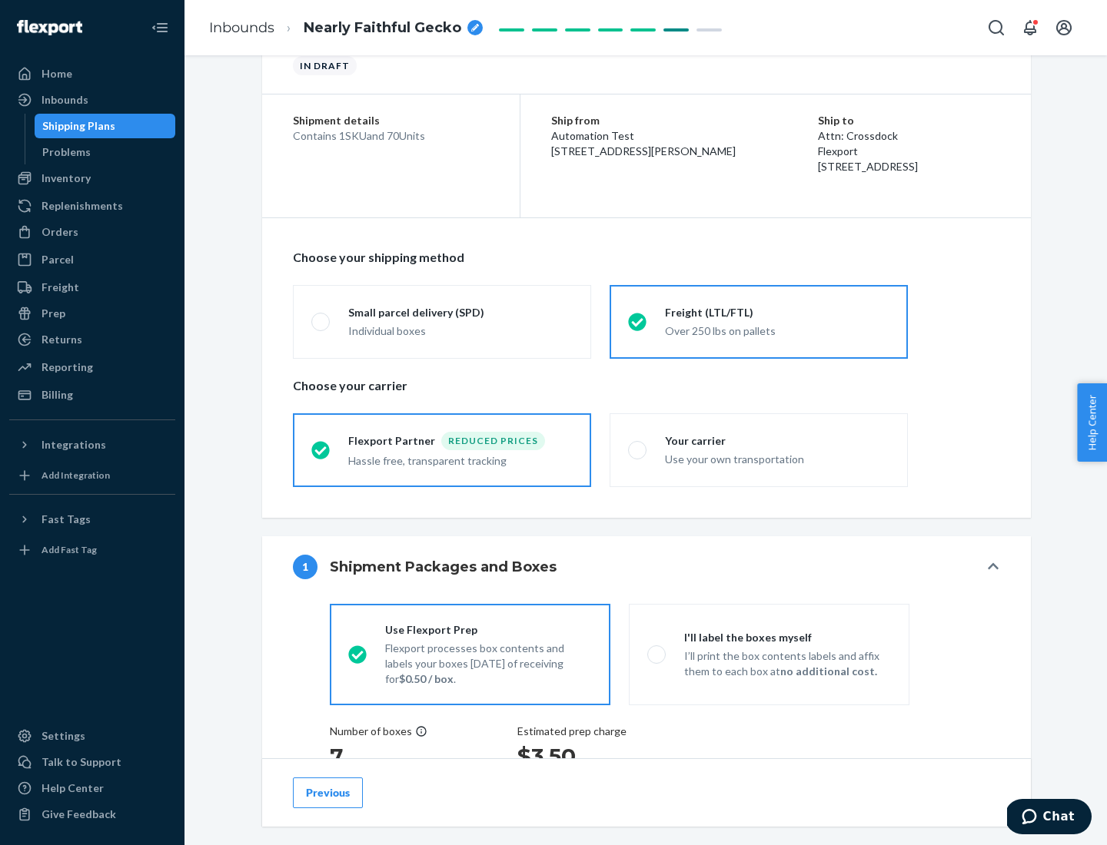
click at [442, 450] on div "Hassle free, transparent tracking" at bounding box center [460, 459] width 224 height 18
click at [321, 450] on input "Flexport Partner Reduced prices Hassle free, transparent tracking" at bounding box center [316, 450] width 10 height 10
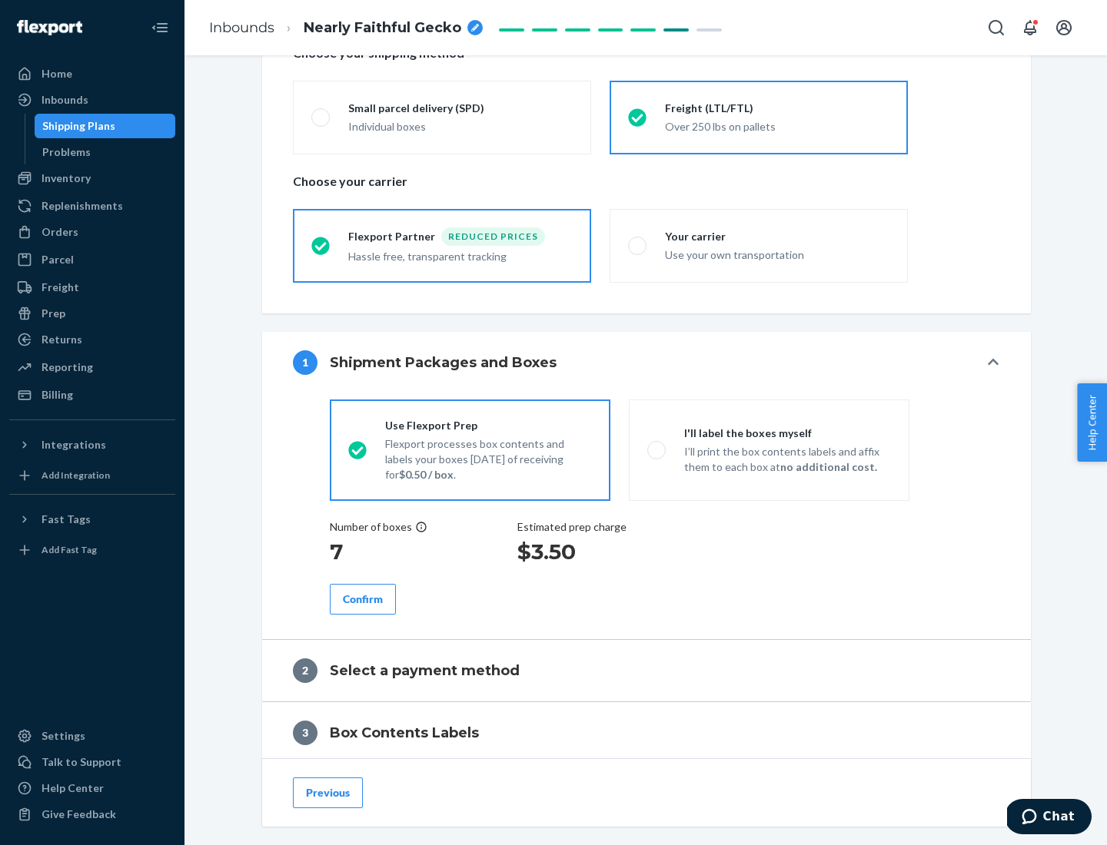
click at [769, 450] on p "I’ll print the box contents labels and affix them to each box at no additional …" at bounding box center [787, 459] width 207 height 31
click at [657, 450] on input "I'll label the boxes myself I’ll print the box contents labels and affix them t…" at bounding box center [652, 450] width 10 height 10
radio input "true"
radio input "false"
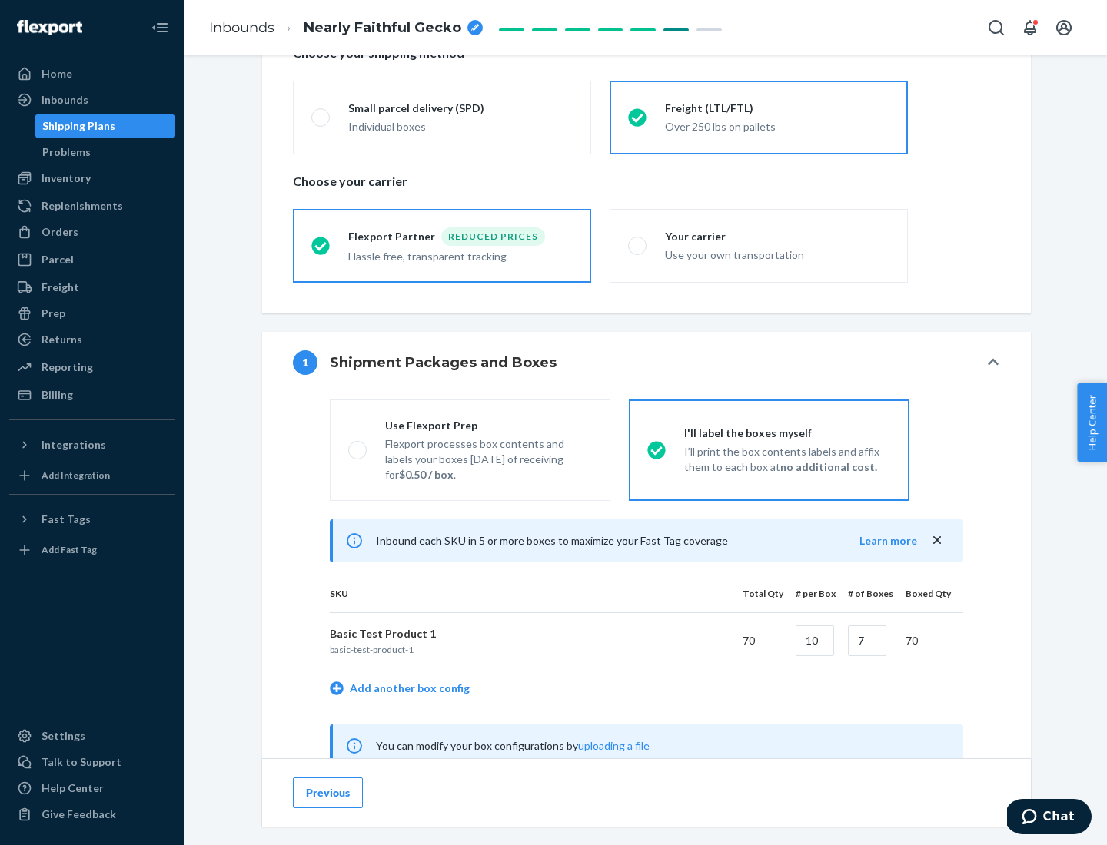
scroll to position [480, 0]
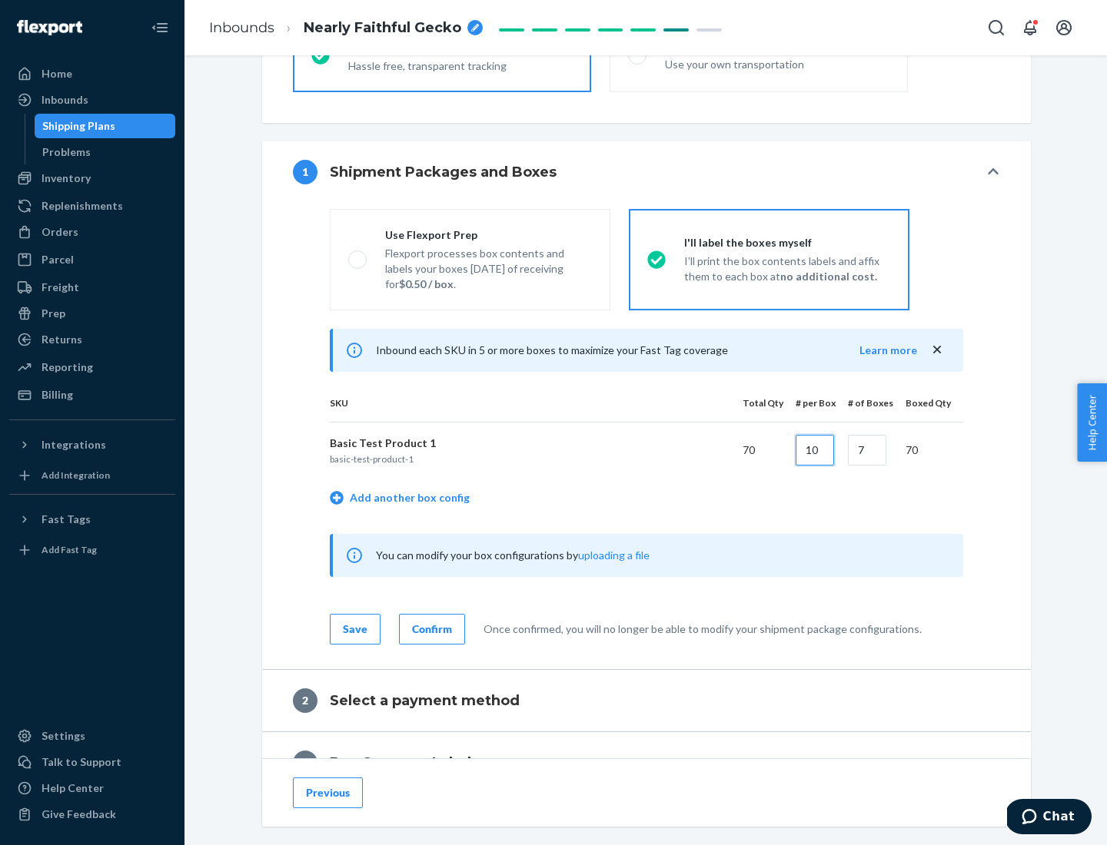
type input "10"
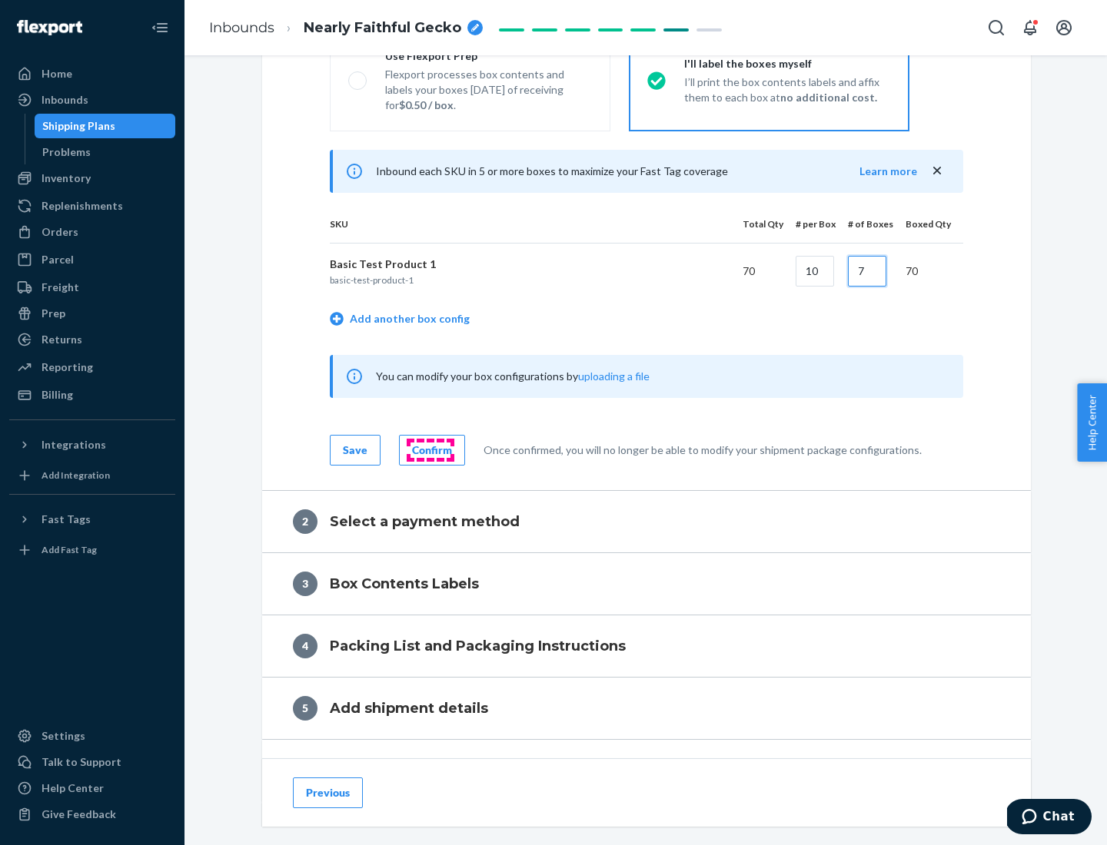
type input "7"
click at [430, 450] on div "Confirm" at bounding box center [432, 450] width 40 height 15
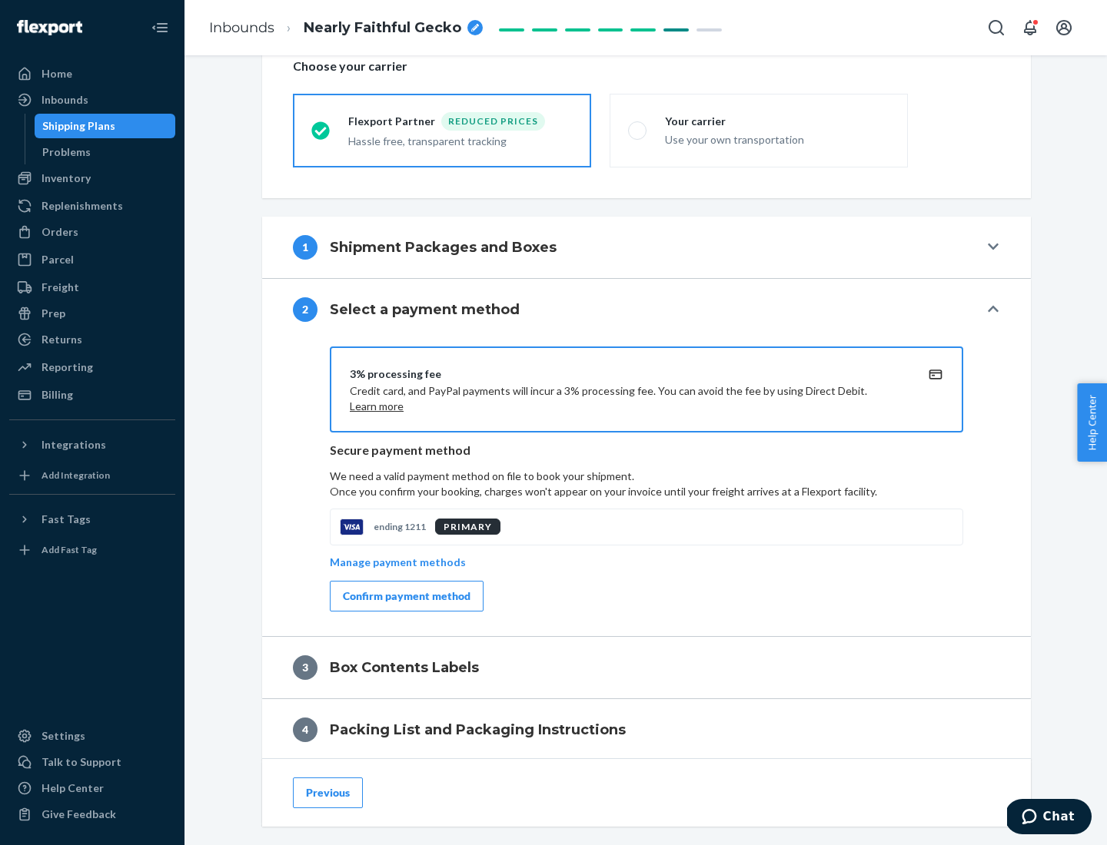
scroll to position [551, 0]
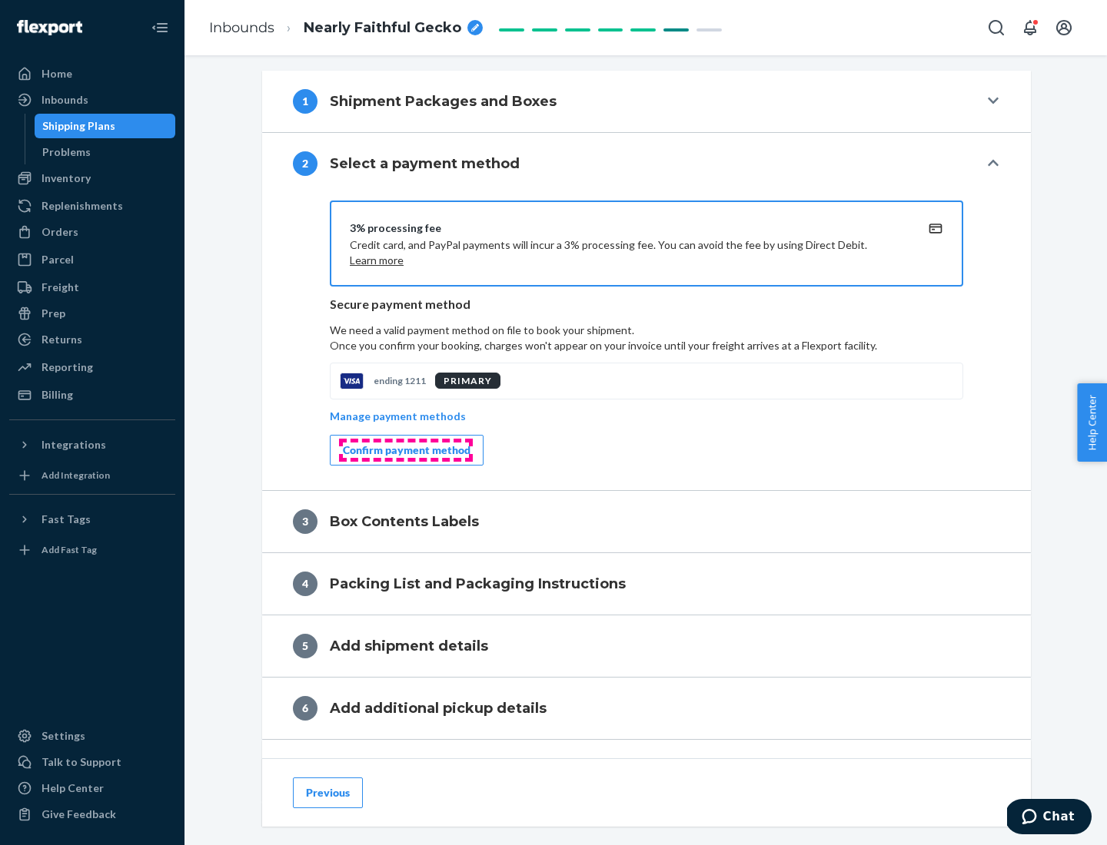
click at [405, 450] on div "Confirm payment method" at bounding box center [407, 450] width 128 height 15
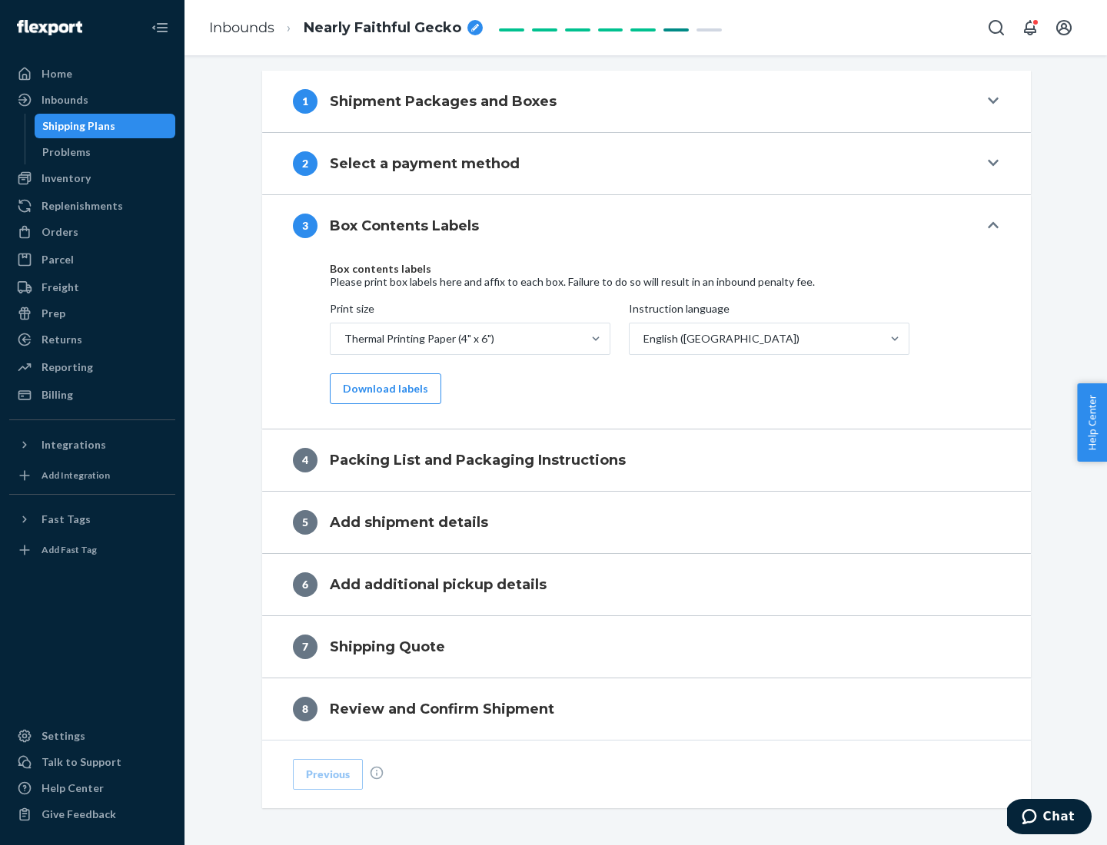
scroll to position [490, 0]
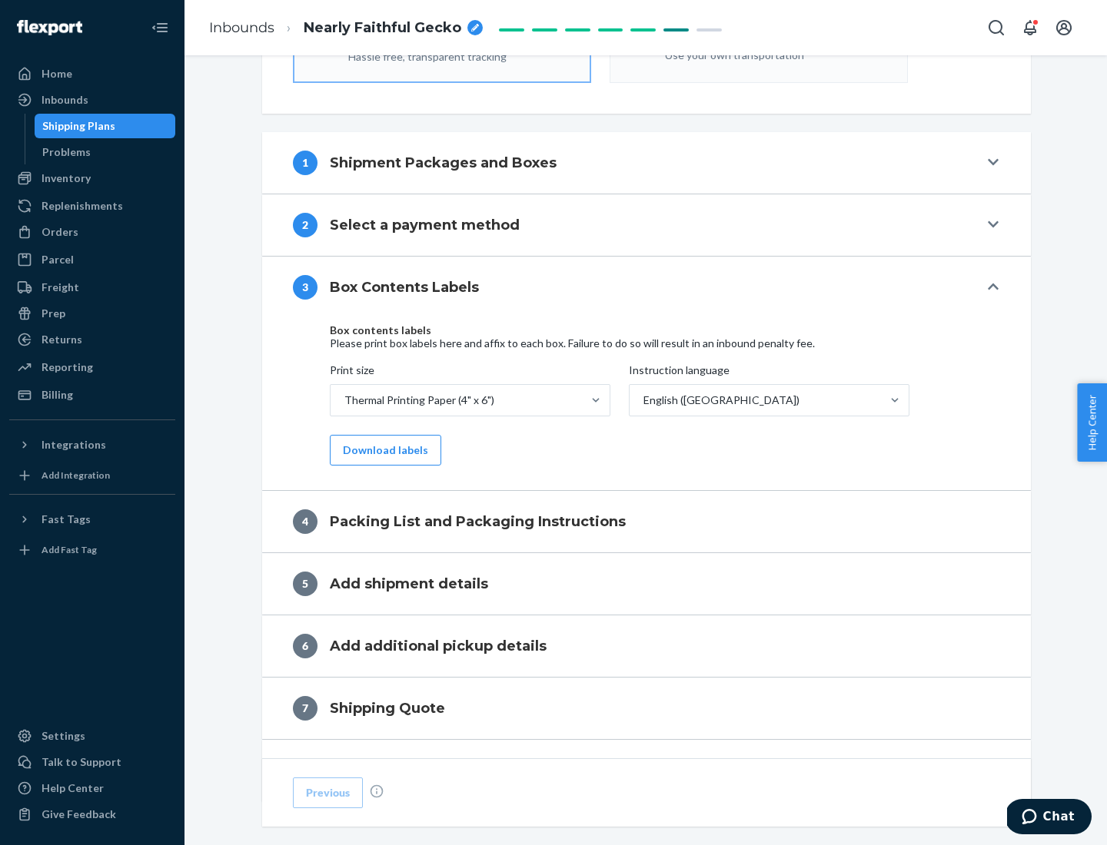
click at [382, 450] on button "Download labels" at bounding box center [385, 450] width 111 height 31
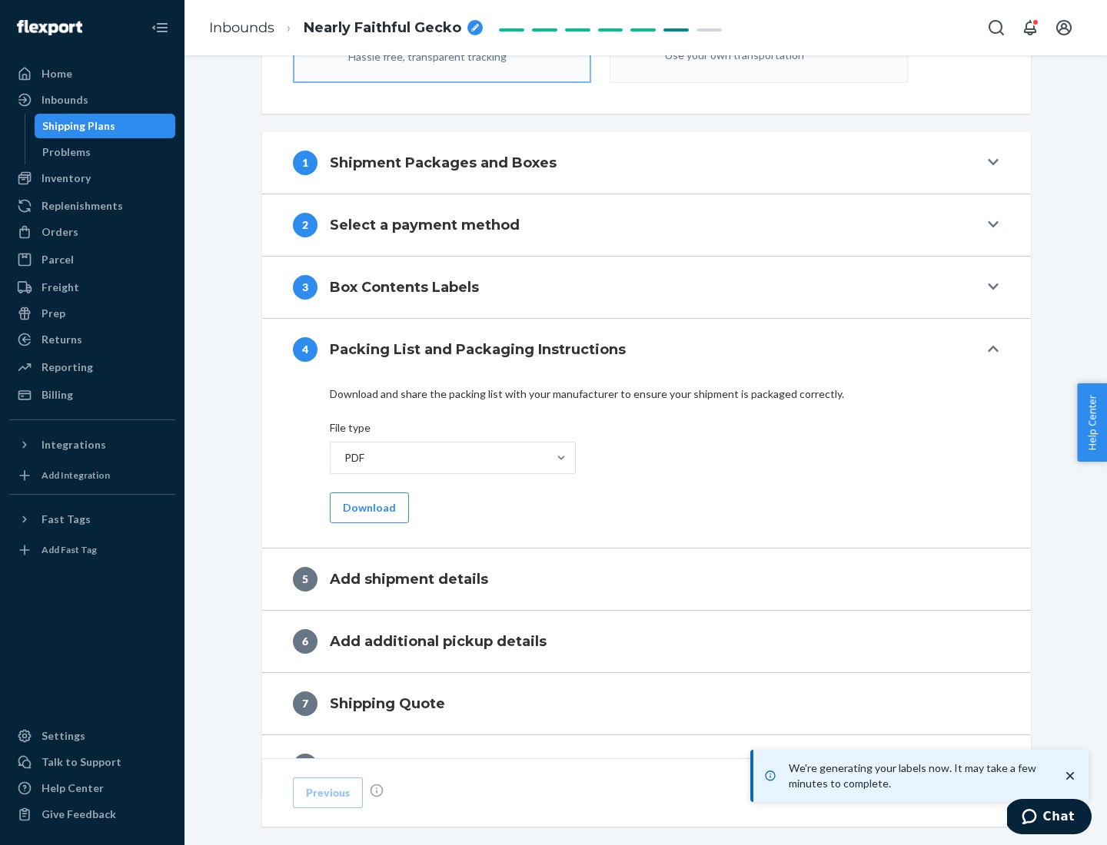
scroll to position [547, 0]
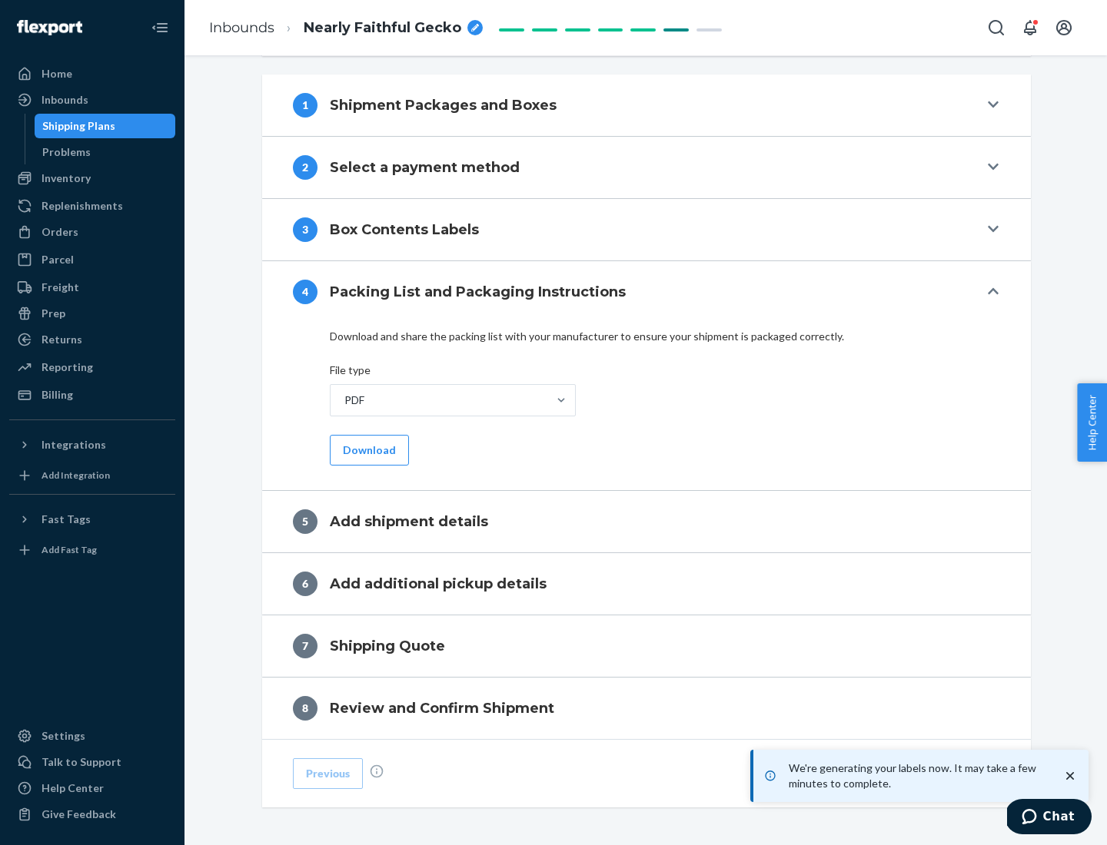
click at [367, 450] on button "Download" at bounding box center [369, 450] width 79 height 31
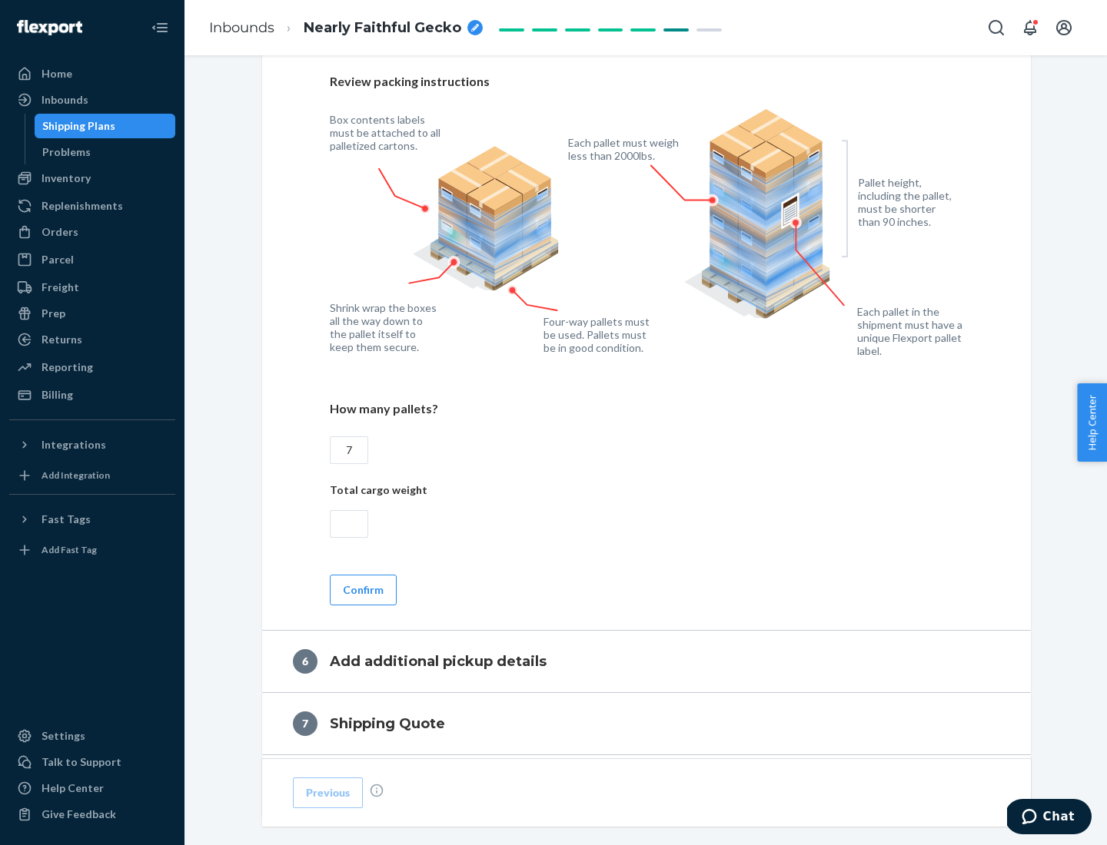
scroll to position [1060, 0]
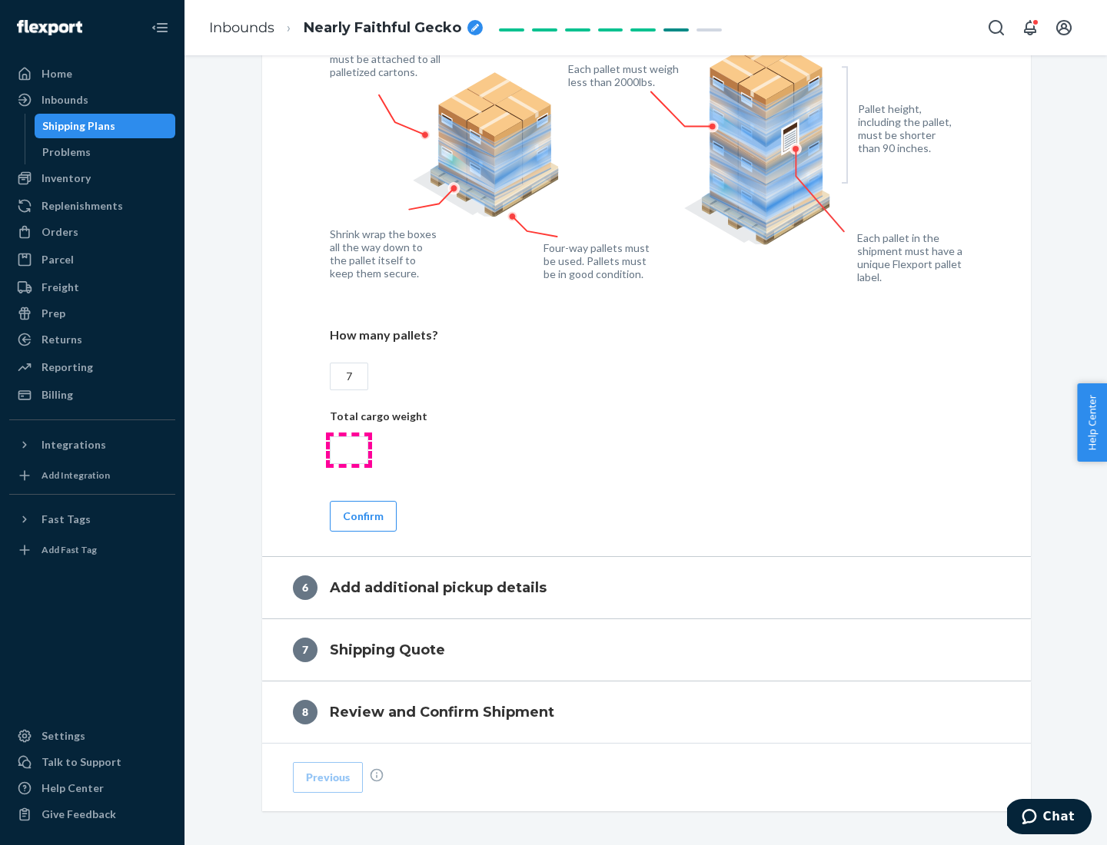
type input "7"
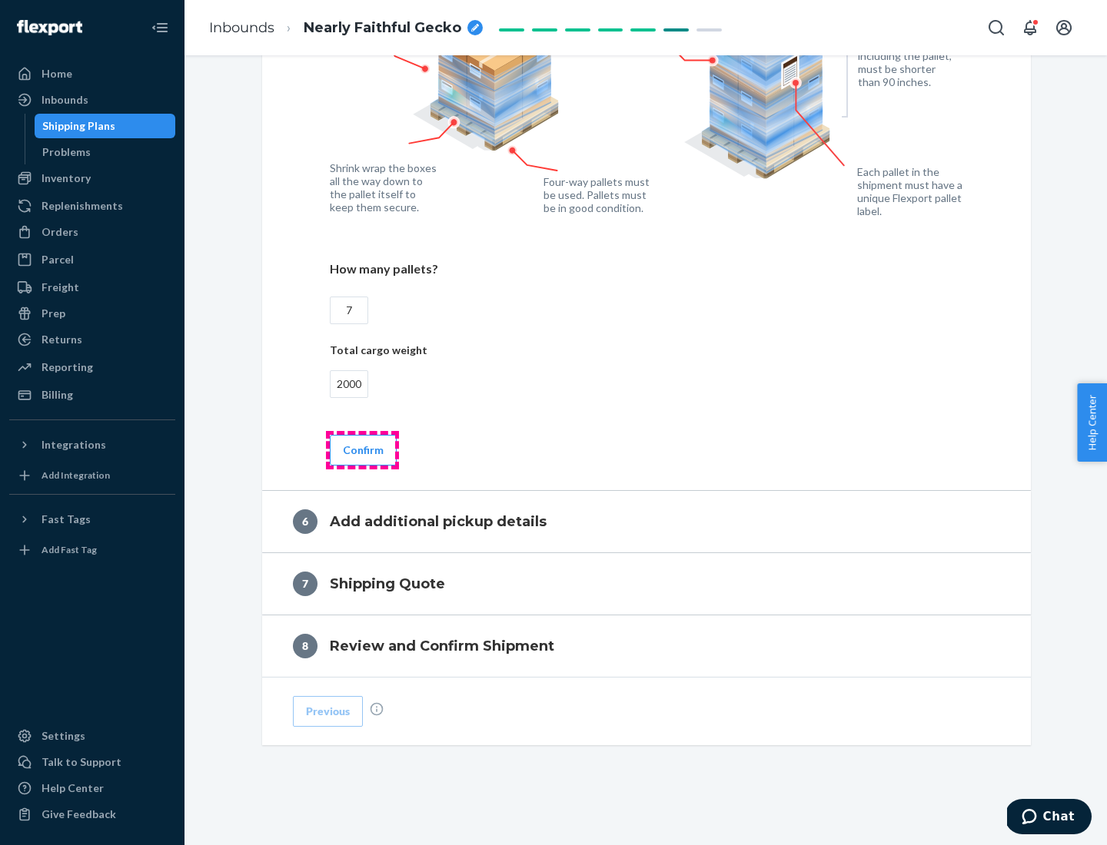
type input "2000"
click at [362, 450] on button "Confirm" at bounding box center [363, 450] width 67 height 31
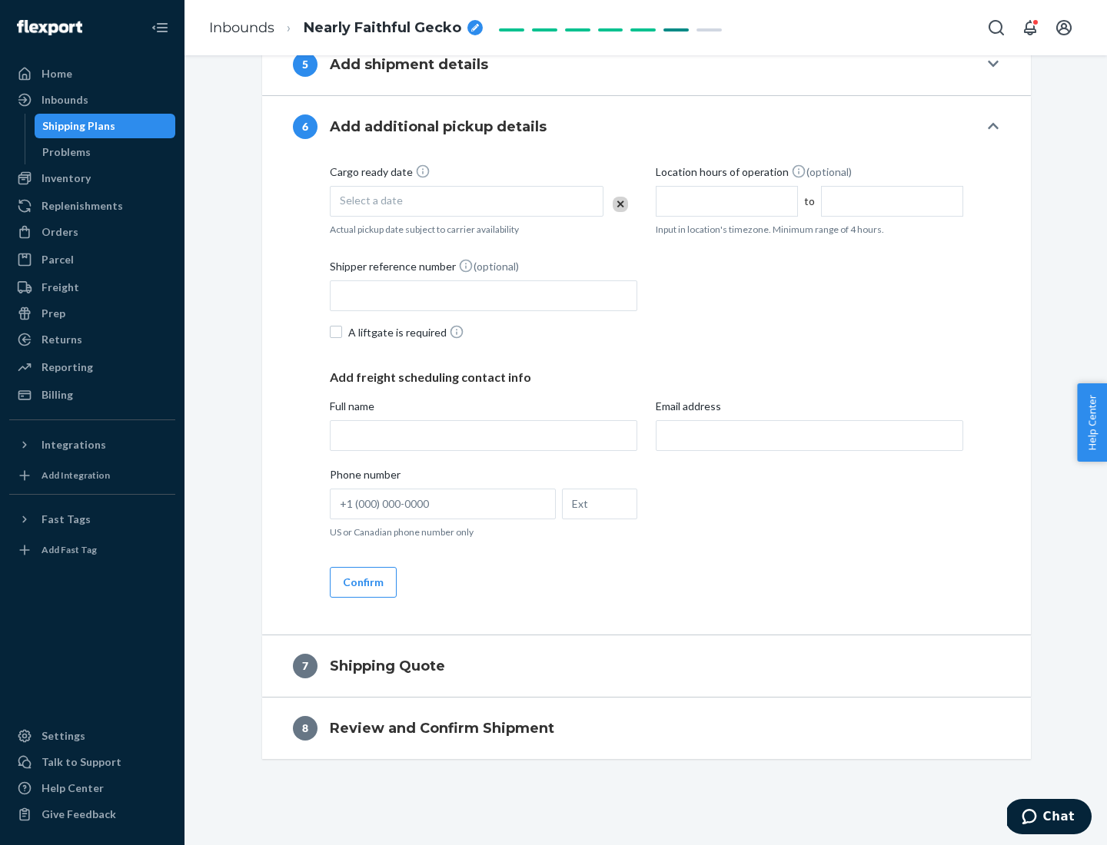
scroll to position [588, 0]
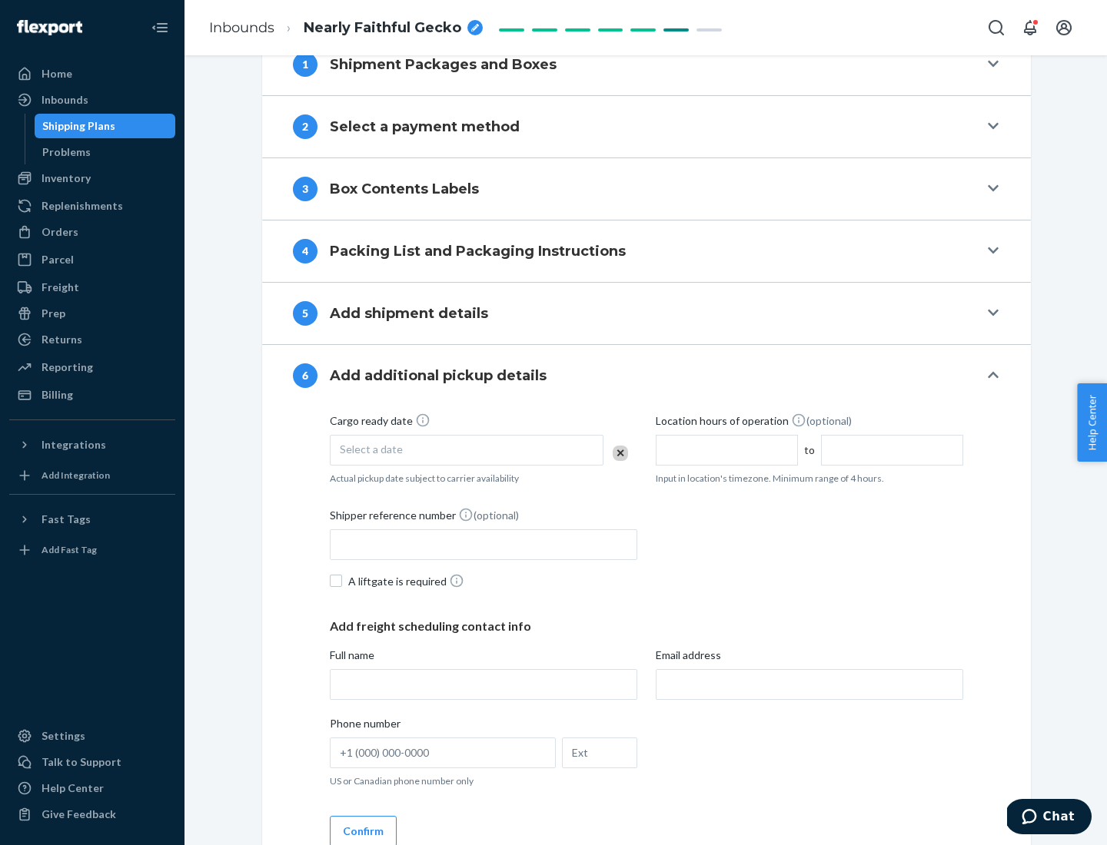
click at [467, 450] on div "Select a date" at bounding box center [467, 450] width 274 height 31
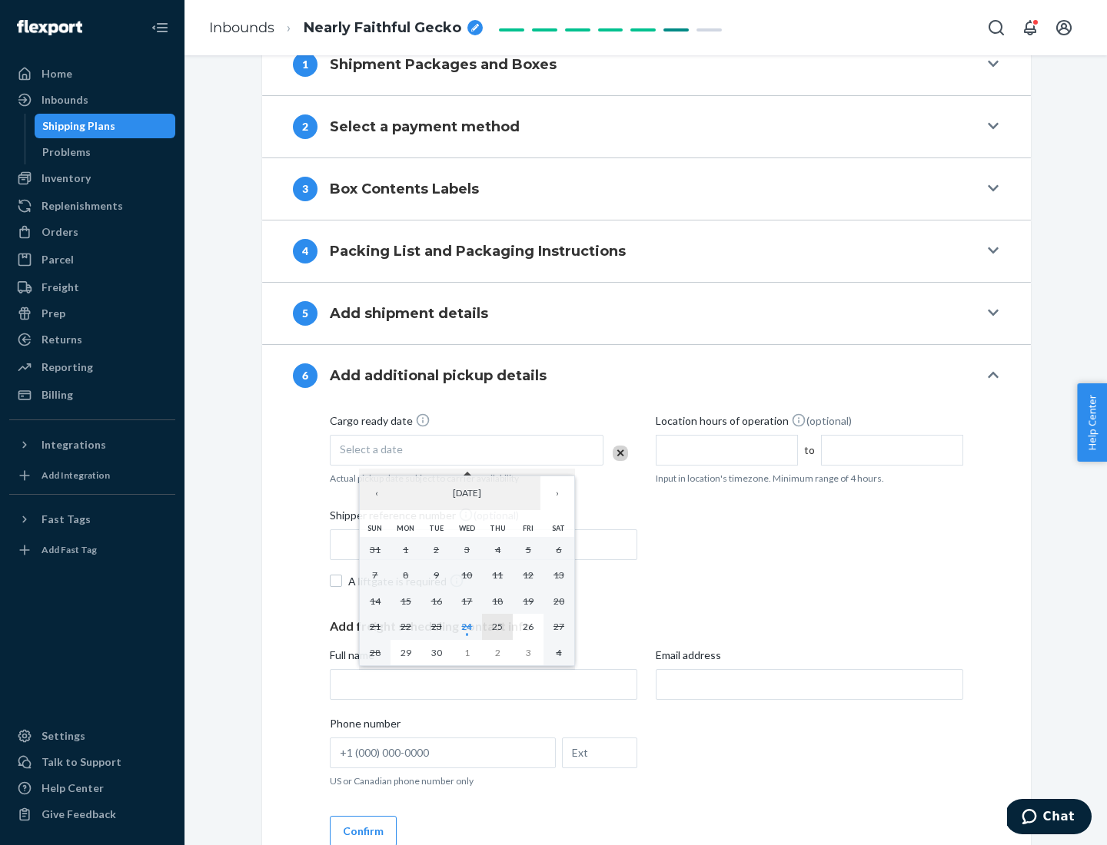
click at [497, 626] on abbr "25" at bounding box center [497, 627] width 11 height 12
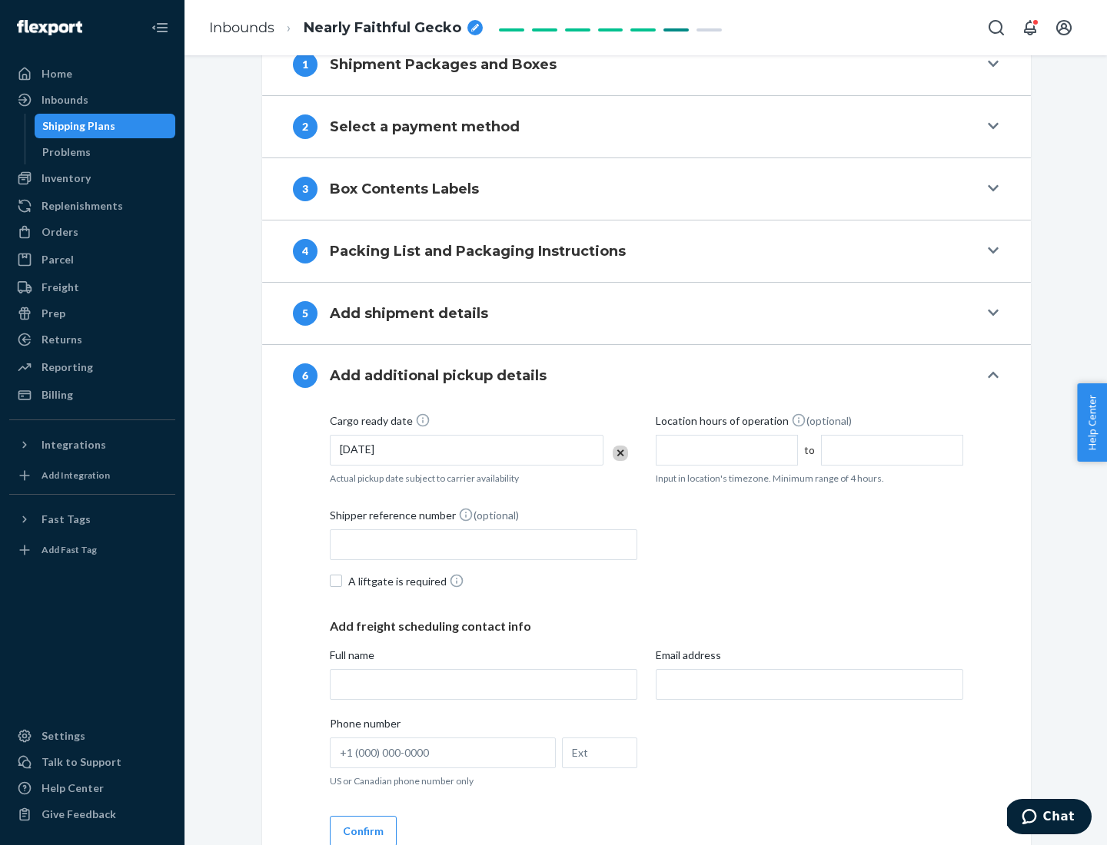
scroll to position [822, 0]
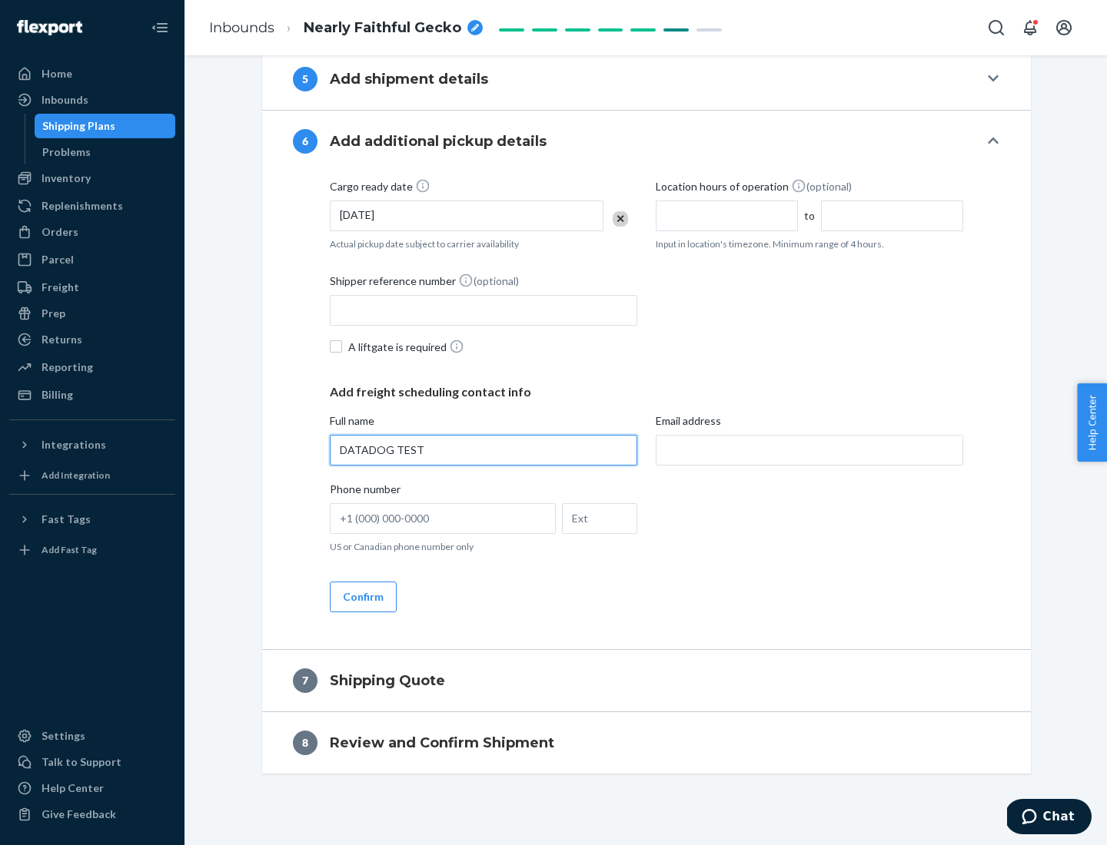
type input "DATADOG TEST"
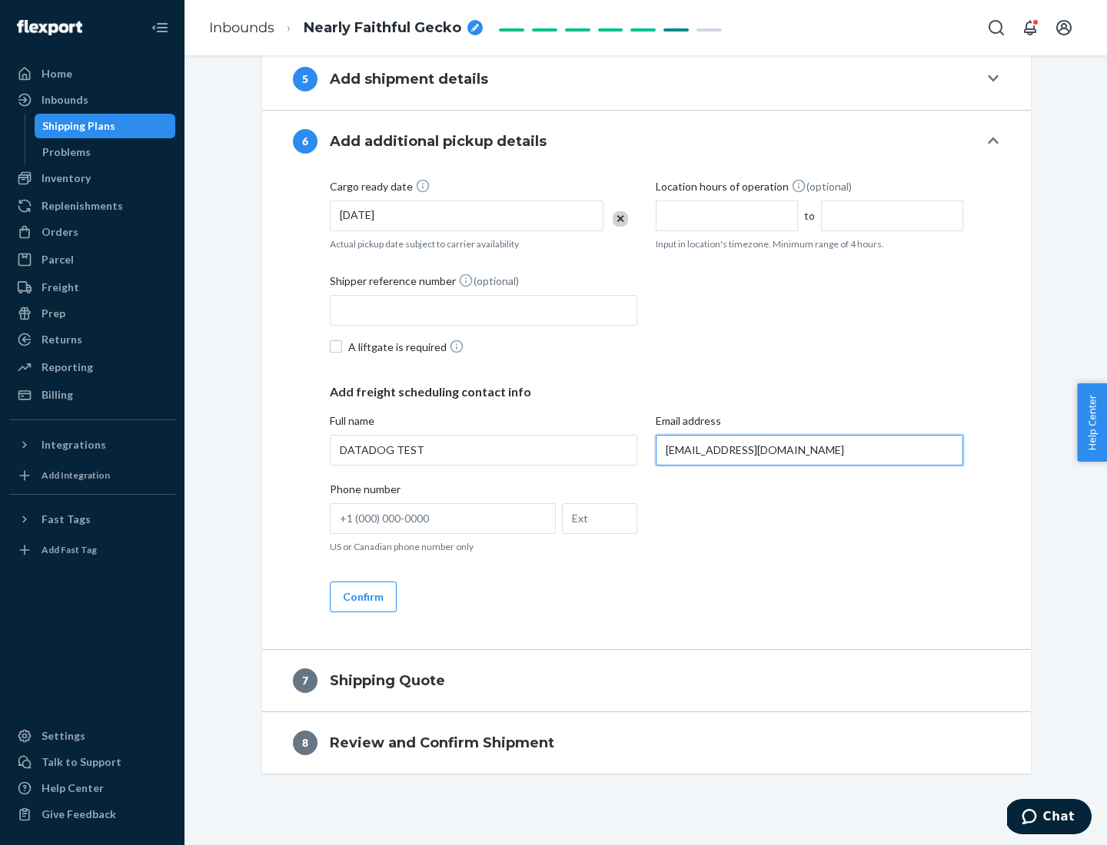
scroll to position [837, 0]
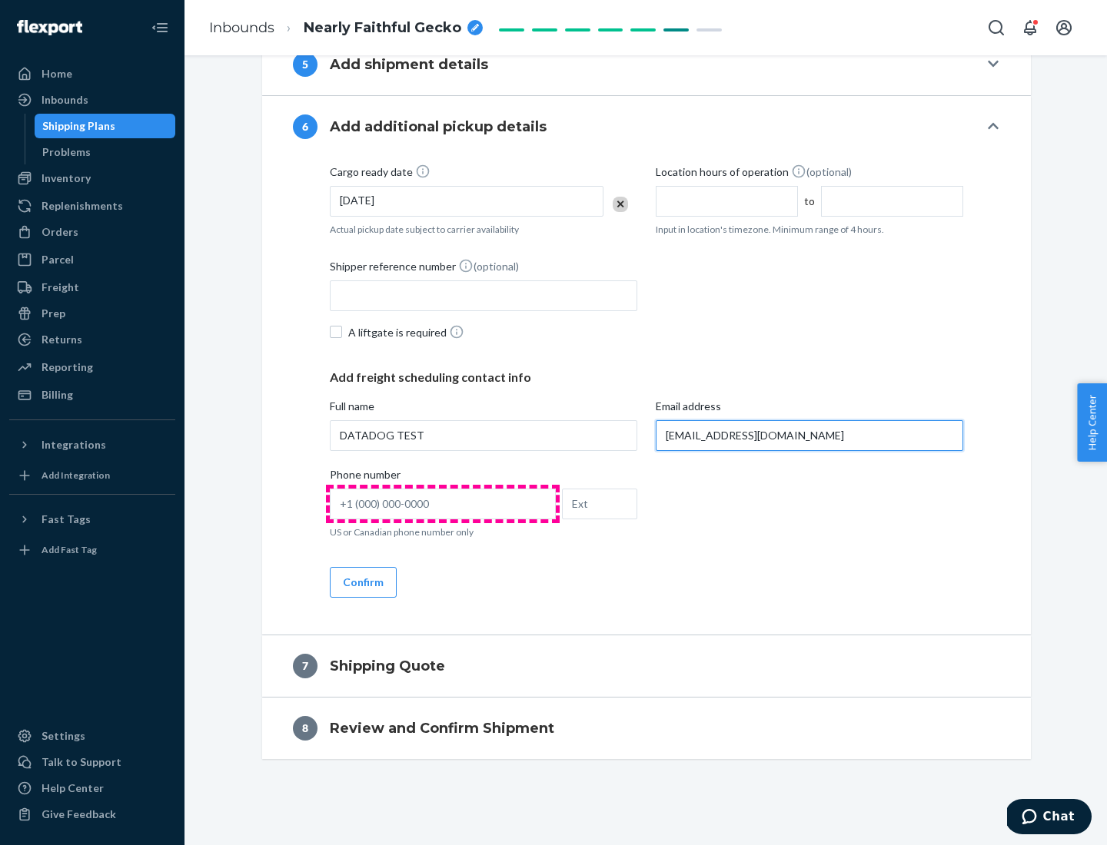
type input "[EMAIL_ADDRESS][DOMAIN_NAME]"
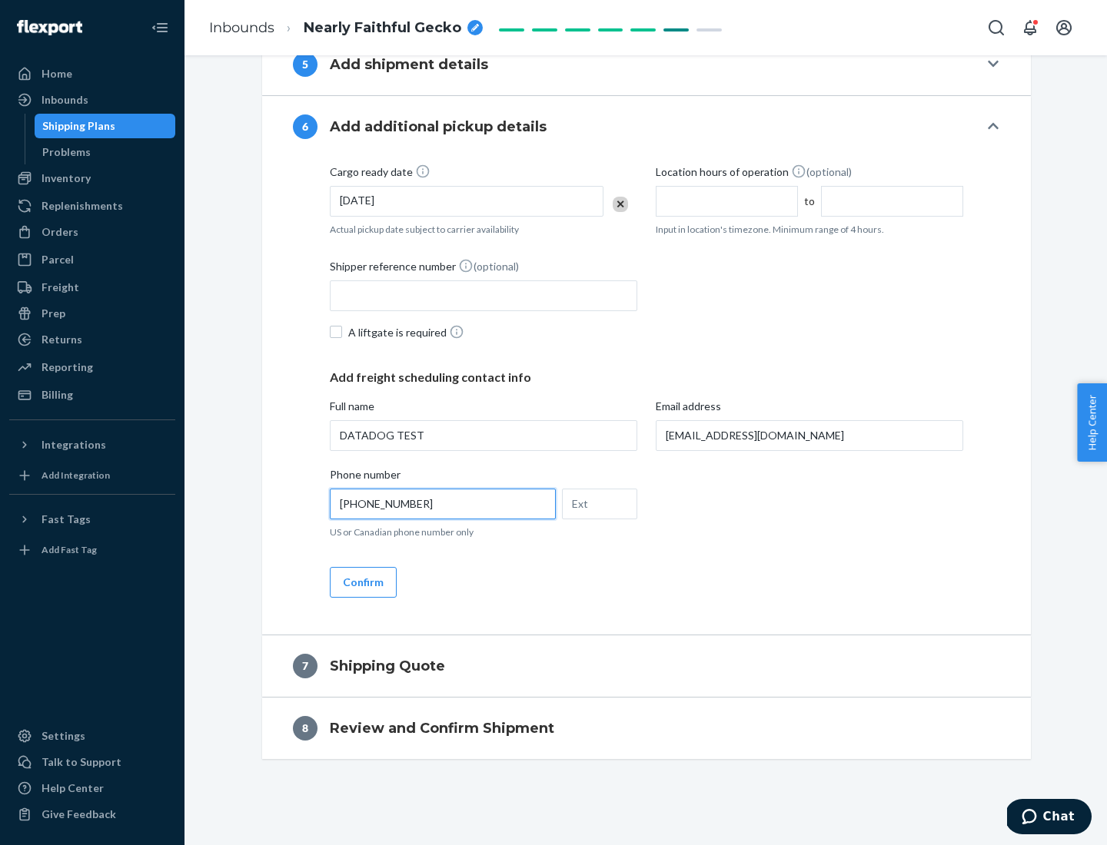
type input "[PHONE_NUMBER]"
click at [362, 582] on button "Confirm" at bounding box center [363, 582] width 67 height 31
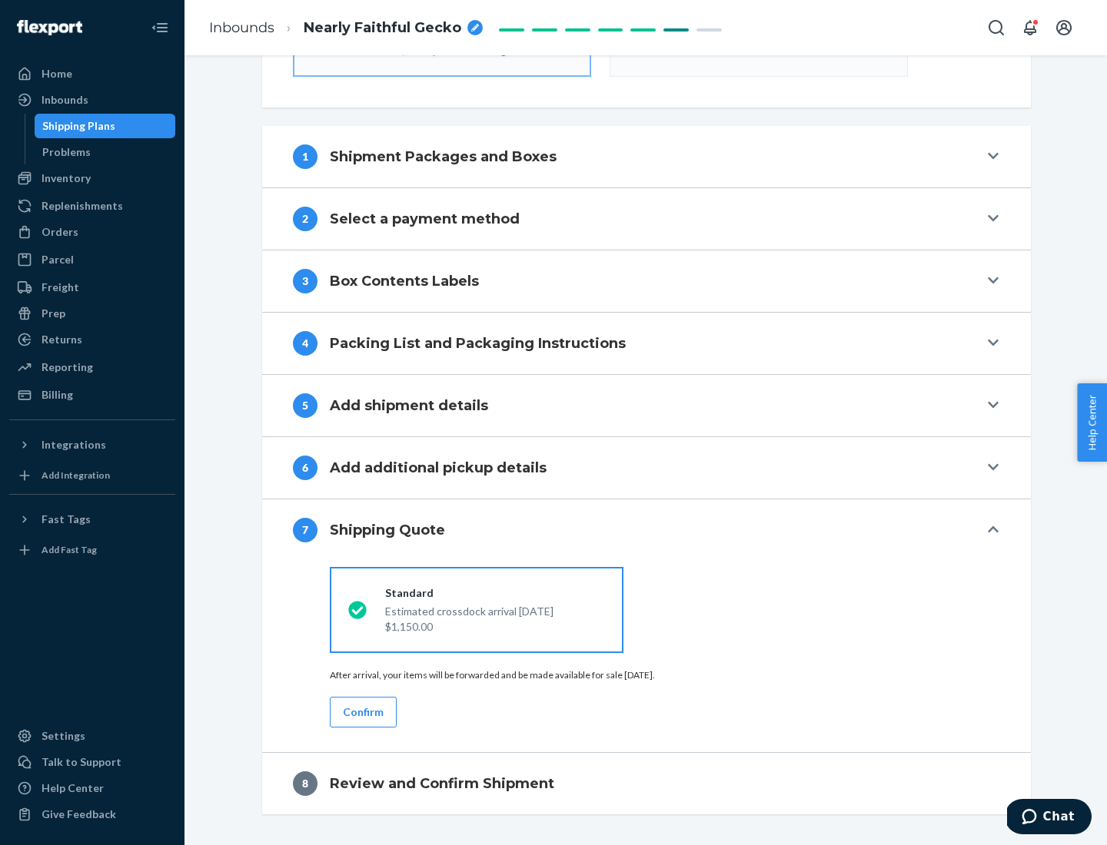
scroll to position [551, 0]
